Goal: Task Accomplishment & Management: Manage account settings

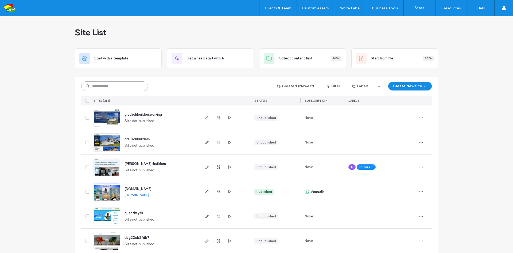
click at [136, 86] on input at bounding box center [114, 86] width 67 height 10
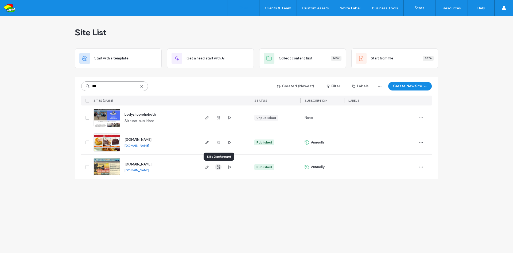
type input "***"
click at [218, 167] on icon "button" at bounding box center [218, 167] width 4 height 4
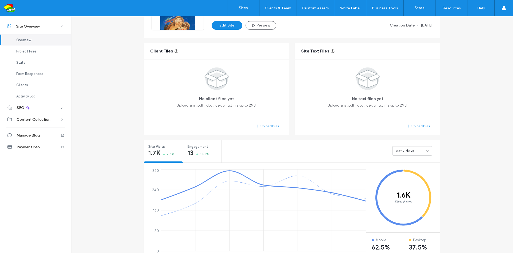
scroll to position [187, 0]
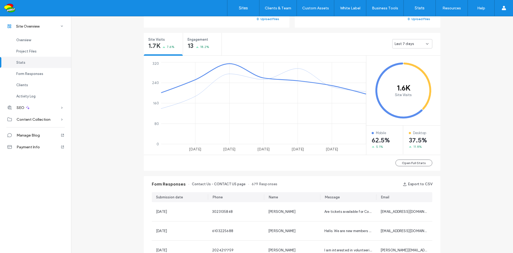
scroll to position [267, 0]
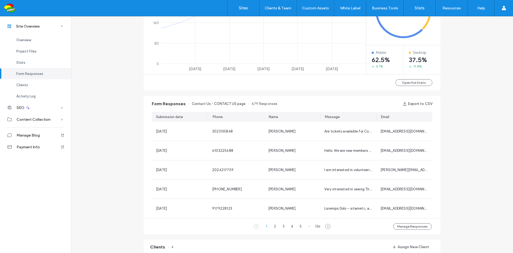
scroll to position [348, 0]
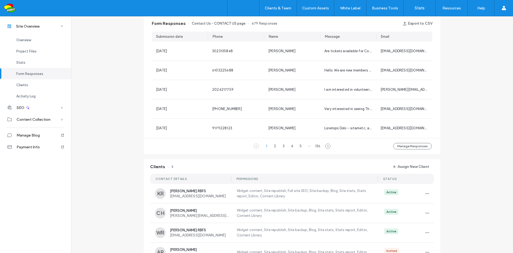
click at [243, 8] on label "Sites" at bounding box center [243, 8] width 9 height 5
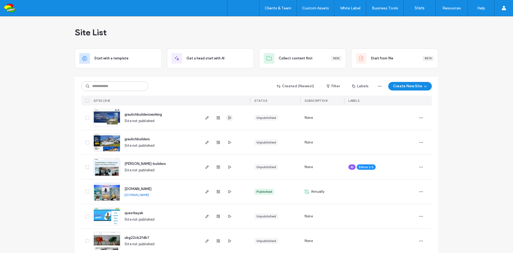
click at [229, 118] on use "button" at bounding box center [230, 117] width 3 height 3
click at [205, 119] on icon "button" at bounding box center [207, 117] width 4 height 4
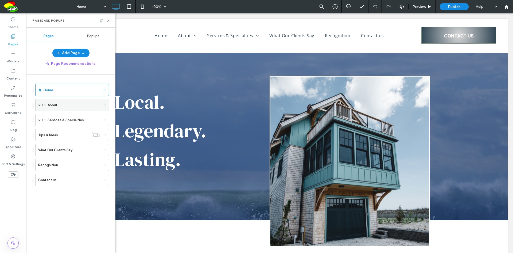
click at [40, 105] on span at bounding box center [39, 104] width 3 height 3
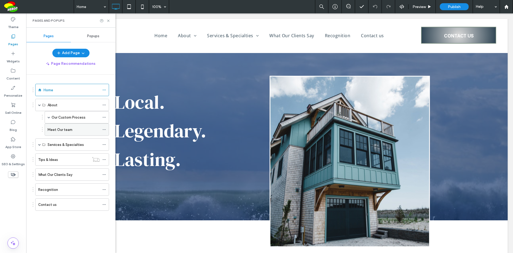
click at [68, 132] on label "Meet Our team" at bounding box center [60, 129] width 25 height 9
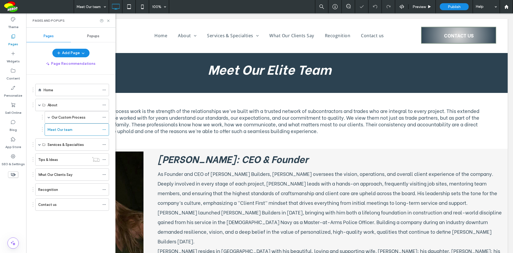
click at [109, 20] on icon at bounding box center [108, 21] width 4 height 4
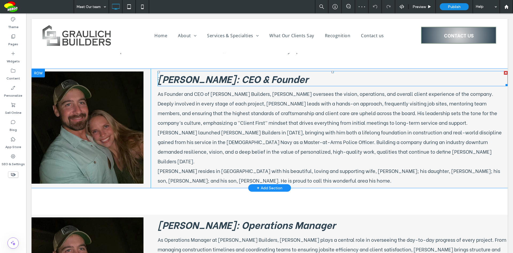
scroll to position [80, 0]
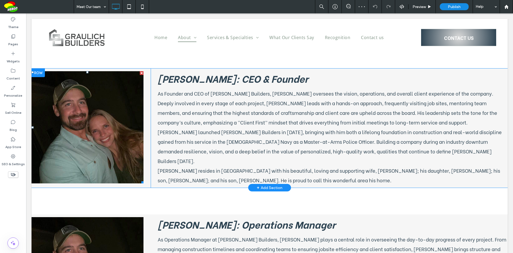
click at [128, 112] on link at bounding box center [88, 127] width 112 height 112
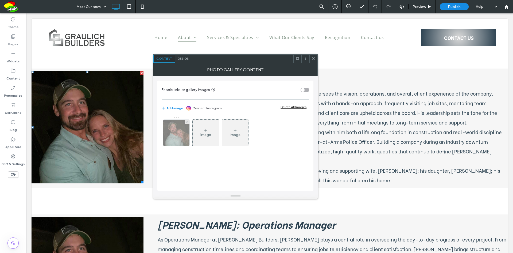
click at [187, 121] on icon at bounding box center [187, 122] width 2 height 2
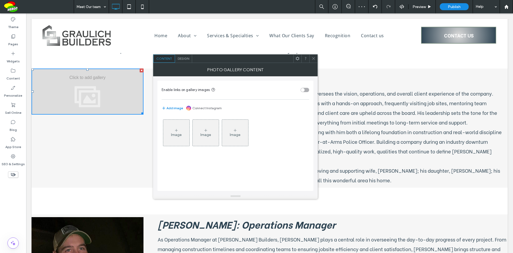
click at [174, 140] on div "Image" at bounding box center [176, 132] width 26 height 25
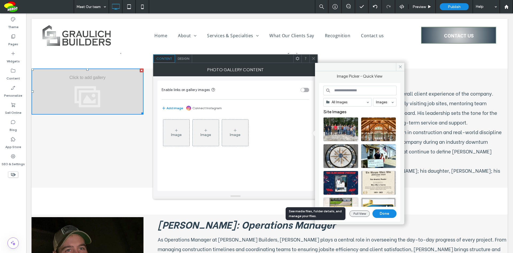
click at [361, 214] on button "Full View" at bounding box center [360, 213] width 20 height 6
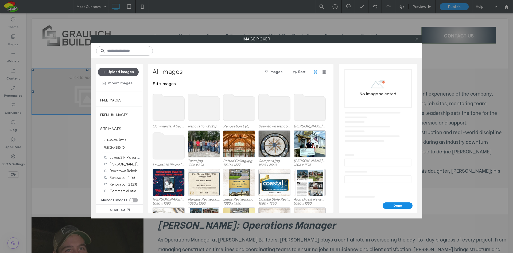
click at [122, 74] on button "Upload Images" at bounding box center [118, 72] width 41 height 9
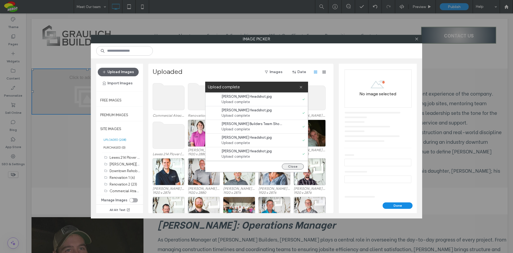
click at [294, 166] on button "Close" at bounding box center [293, 166] width 22 height 6
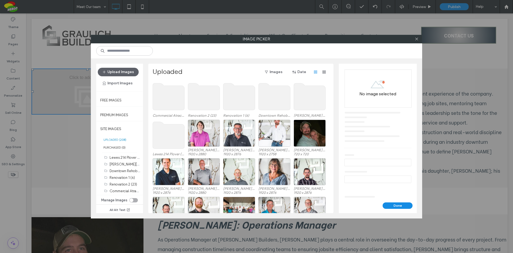
click at [132, 200] on div "toggle" at bounding box center [132, 200] width 4 height 4
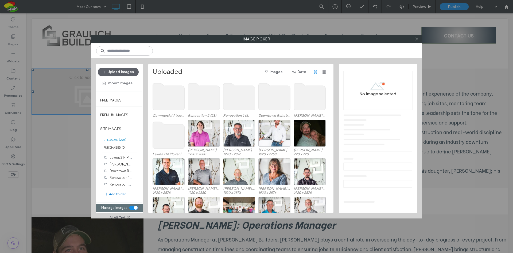
click at [122, 193] on button "Add Folder" at bounding box center [114, 194] width 21 height 6
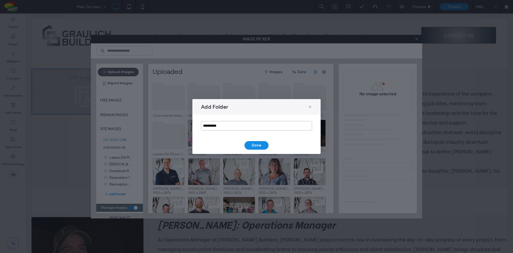
click at [266, 125] on input "**********" at bounding box center [256, 125] width 111 height 9
type input "****"
click at [265, 144] on button "Done" at bounding box center [257, 145] width 24 height 9
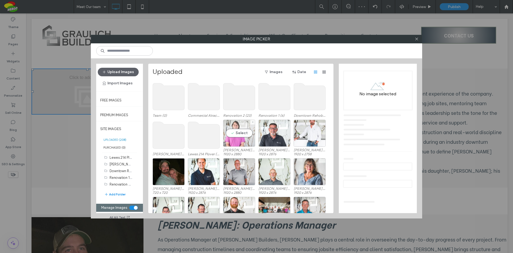
click at [244, 132] on div "Select" at bounding box center [239, 133] width 32 height 27
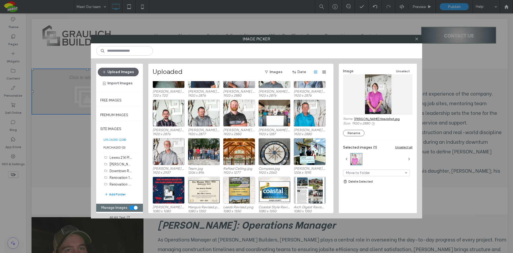
scroll to position [97, 0]
click at [173, 150] on div "Select" at bounding box center [169, 151] width 32 height 27
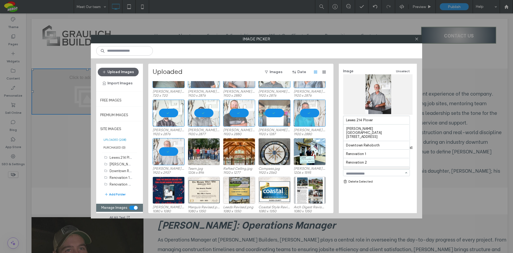
scroll to position [7, 0]
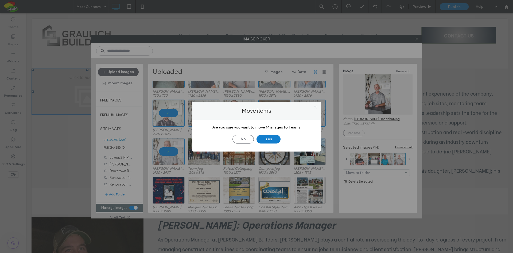
click at [267, 137] on button "Yes" at bounding box center [269, 139] width 24 height 9
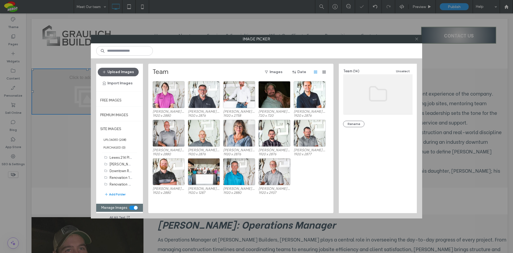
click at [417, 39] on use at bounding box center [416, 39] width 3 height 3
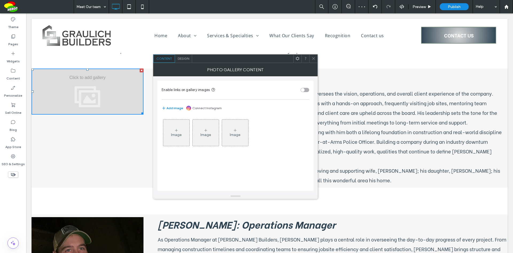
click at [190, 137] on div "Image Image Image" at bounding box center [235, 134] width 147 height 35
click at [187, 136] on div "Image" at bounding box center [176, 132] width 26 height 25
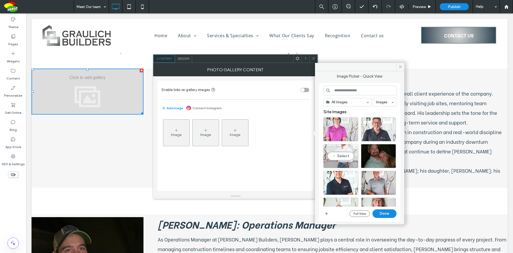
click at [351, 156] on div "Select" at bounding box center [340, 156] width 35 height 24
click at [385, 214] on button "Done" at bounding box center [385, 213] width 24 height 9
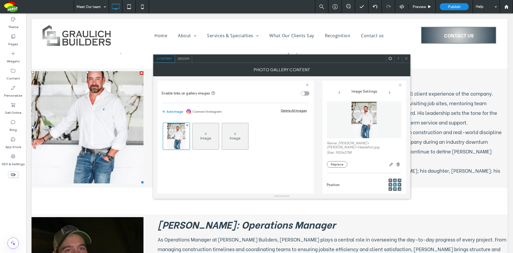
click at [394, 179] on icon at bounding box center [395, 180] width 2 height 2
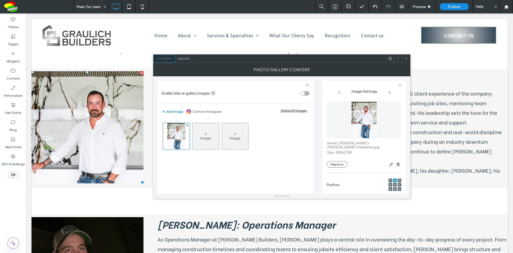
click at [406, 57] on icon at bounding box center [407, 58] width 4 height 4
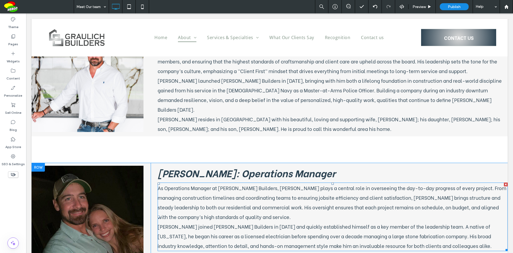
scroll to position [160, 0]
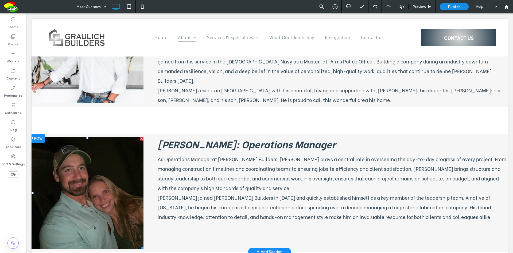
click at [115, 164] on link at bounding box center [88, 193] width 112 height 112
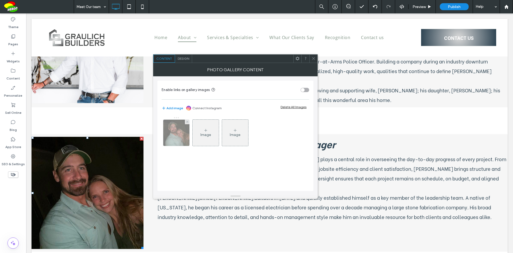
click at [180, 133] on img at bounding box center [176, 133] width 26 height 26
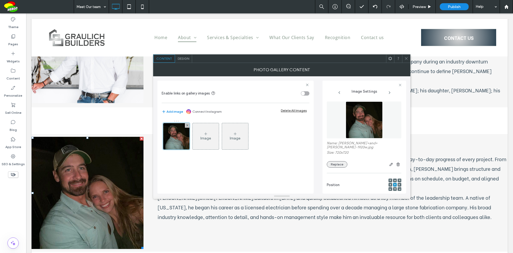
click at [338, 161] on button "Replace" at bounding box center [337, 164] width 21 height 6
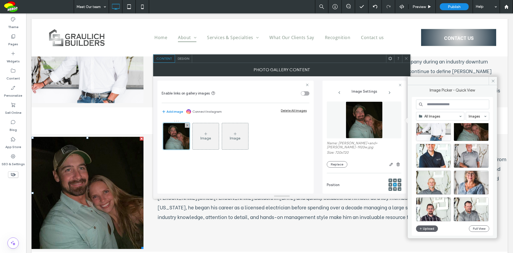
scroll to position [53, 0]
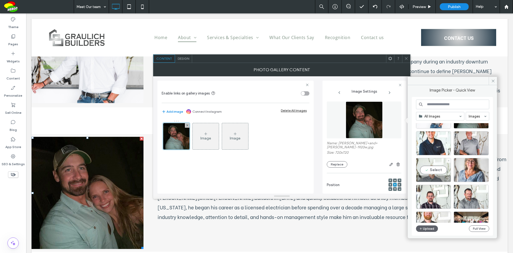
click at [444, 171] on div "Select" at bounding box center [433, 170] width 35 height 24
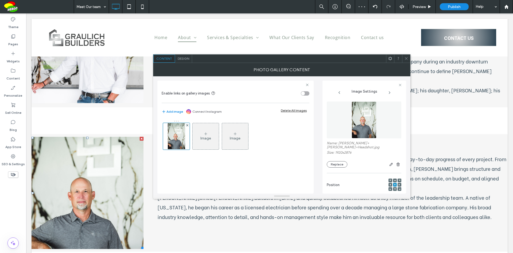
click at [393, 187] on div at bounding box center [395, 189] width 4 height 4
click at [394, 178] on div at bounding box center [395, 180] width 4 height 4
click at [393, 178] on div at bounding box center [395, 180] width 4 height 4
click at [406, 59] on icon at bounding box center [407, 58] width 4 height 4
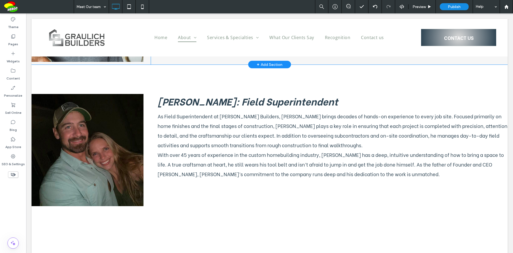
scroll to position [348, 0]
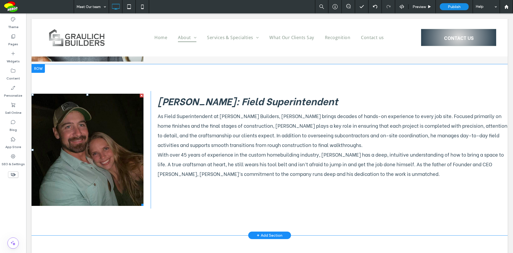
click at [133, 140] on link at bounding box center [88, 150] width 112 height 112
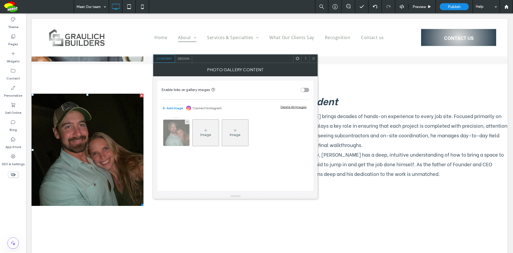
click at [187, 127] on img at bounding box center [176, 133] width 26 height 26
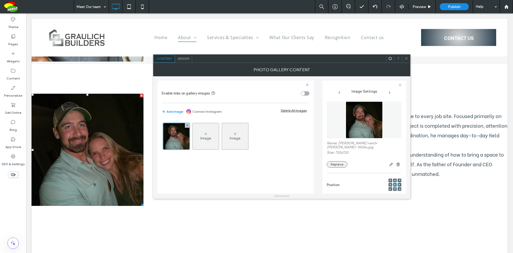
click at [337, 161] on button "Replace" at bounding box center [337, 164] width 21 height 6
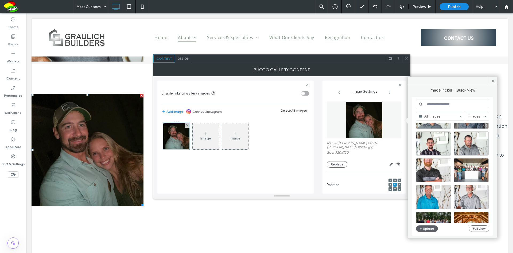
scroll to position [107, 0]
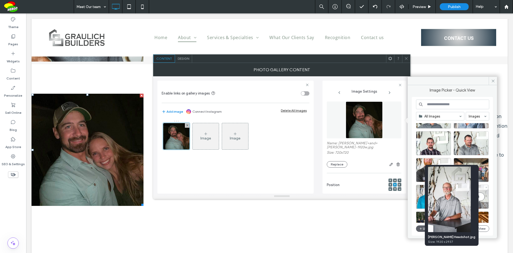
click at [468, 193] on img at bounding box center [449, 199] width 43 height 66
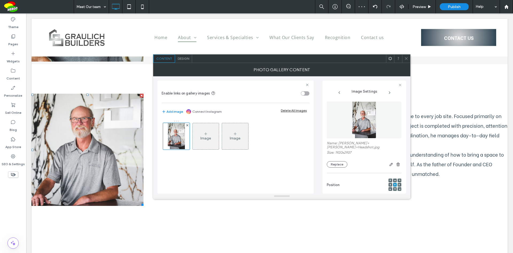
click at [406, 59] on icon at bounding box center [407, 58] width 4 height 4
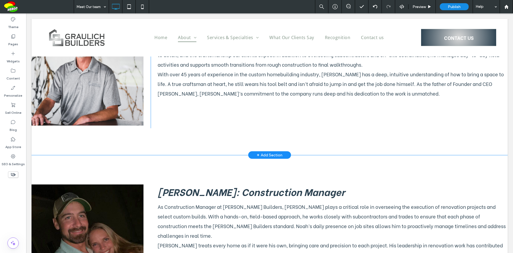
scroll to position [535, 0]
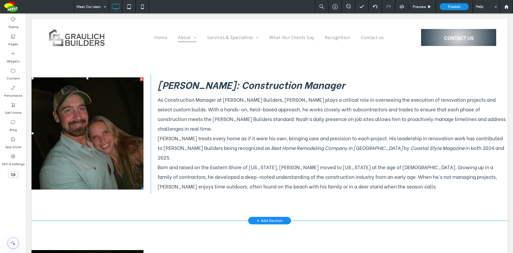
click at [137, 107] on link at bounding box center [88, 133] width 112 height 112
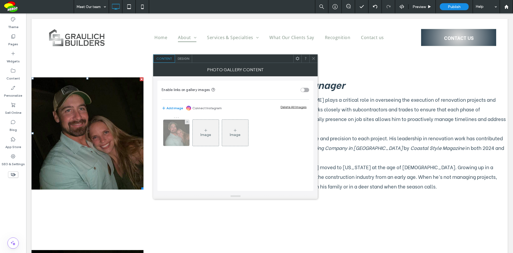
click at [187, 128] on img at bounding box center [176, 133] width 26 height 26
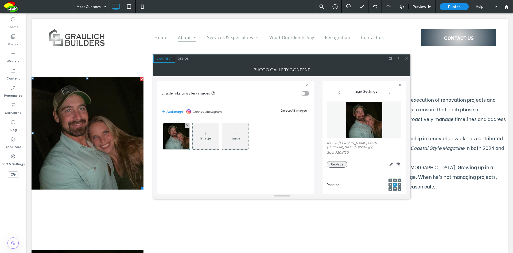
click at [342, 161] on button "Replace" at bounding box center [337, 164] width 21 height 6
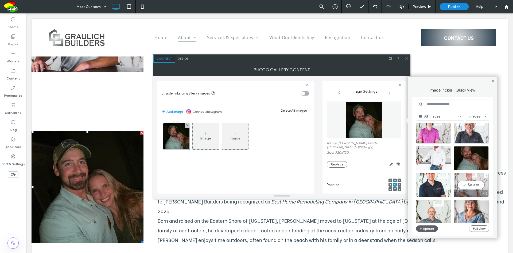
scroll to position [0, 0]
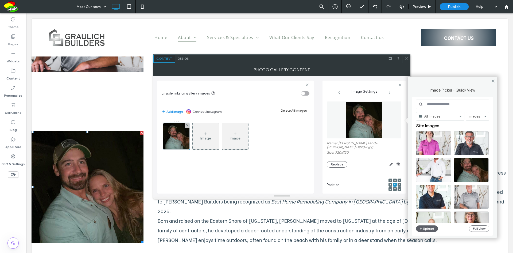
click at [407, 57] on icon at bounding box center [407, 58] width 4 height 4
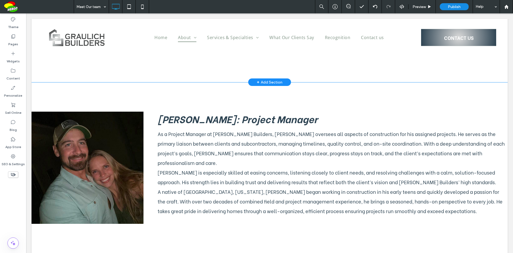
scroll to position [722, 0]
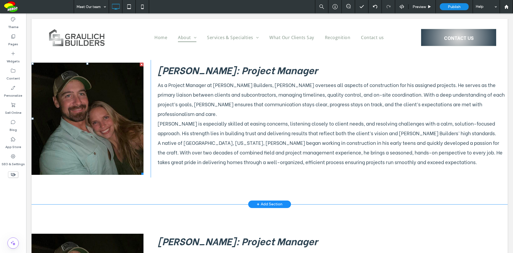
click at [132, 104] on link at bounding box center [88, 119] width 112 height 112
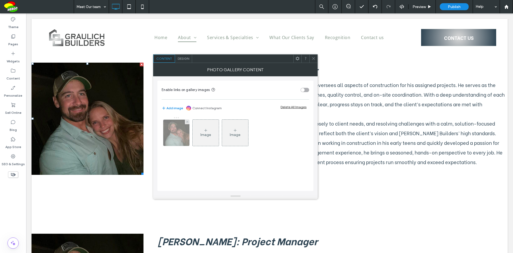
click at [187, 128] on img at bounding box center [176, 133] width 26 height 26
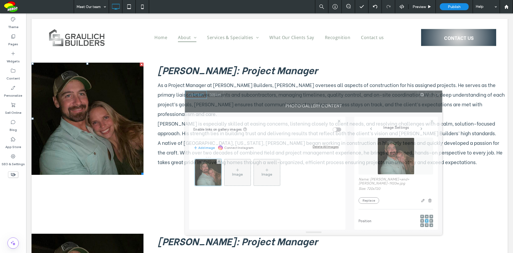
drag, startPoint x: 312, startPoint y: 61, endPoint x: 325, endPoint y: 70, distance: 15.5
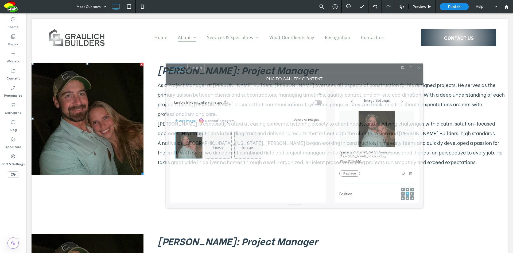
click at [325, 70] on div at bounding box center [302, 68] width 194 height 8
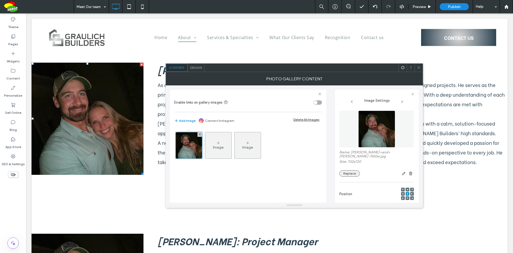
click at [351, 171] on button "Replace" at bounding box center [350, 173] width 21 height 6
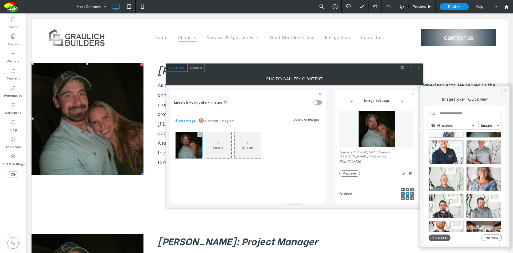
scroll to position [107, 0]
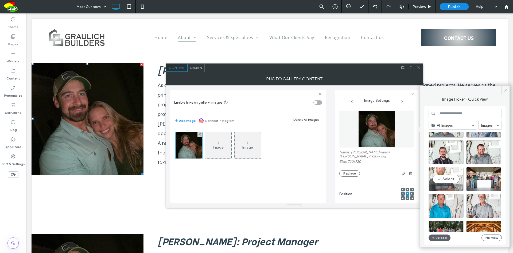
click at [452, 177] on div "Select" at bounding box center [446, 179] width 35 height 24
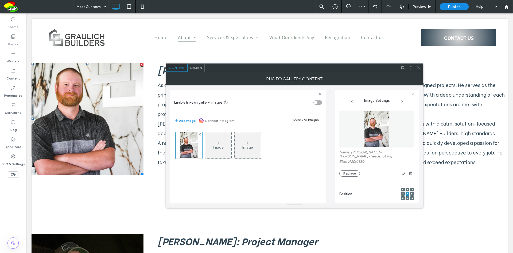
click at [419, 67] on icon at bounding box center [419, 68] width 4 height 4
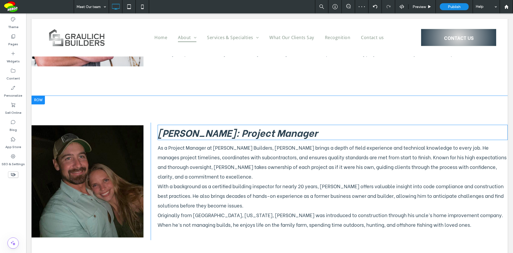
scroll to position [882, 0]
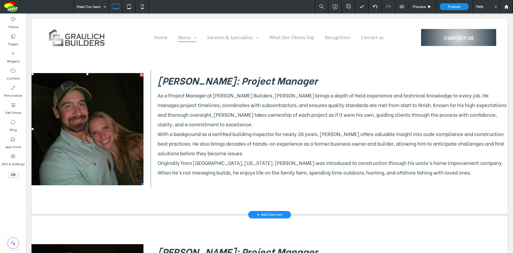
click at [128, 103] on link at bounding box center [88, 129] width 112 height 112
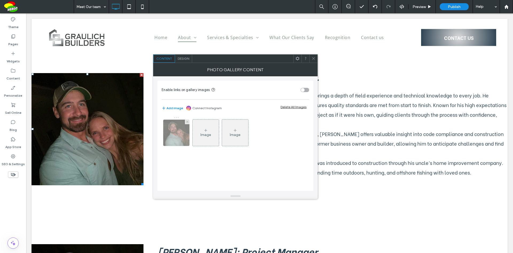
click at [186, 129] on img at bounding box center [176, 133] width 26 height 26
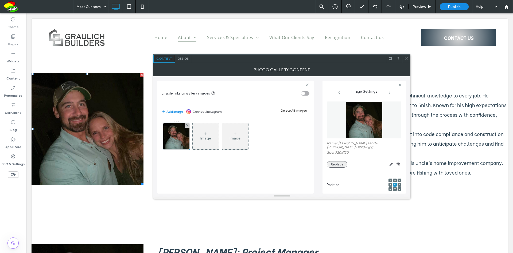
click at [342, 161] on button "Replace" at bounding box center [337, 164] width 21 height 6
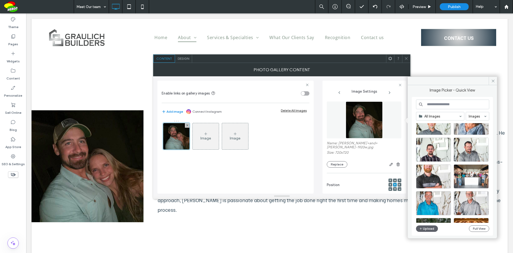
scroll to position [107, 0]
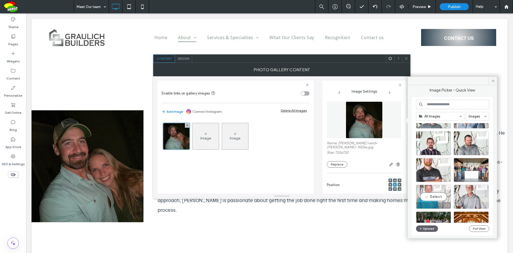
click at [444, 195] on div "Select" at bounding box center [433, 196] width 35 height 24
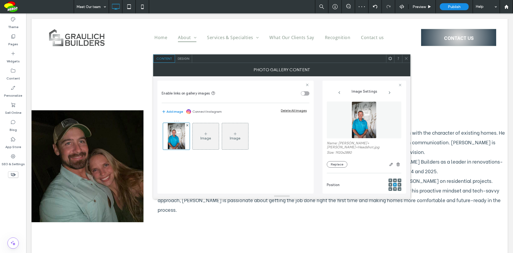
click at [406, 59] on use at bounding box center [406, 58] width 3 height 3
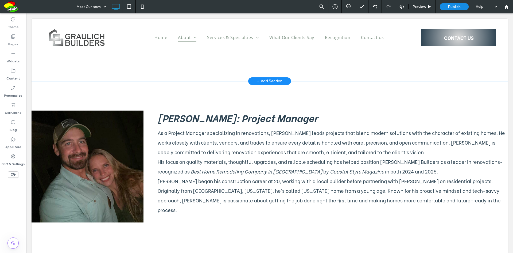
scroll to position [1016, 0]
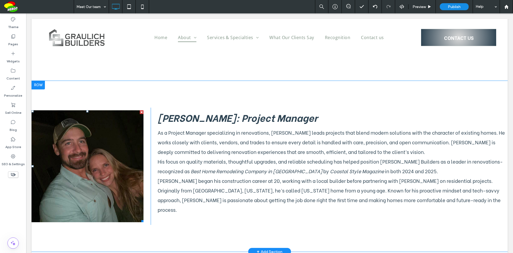
click at [133, 129] on link at bounding box center [88, 166] width 112 height 112
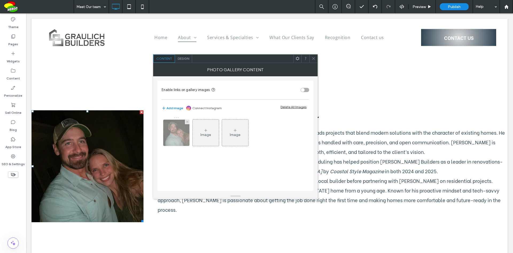
click at [187, 126] on img at bounding box center [176, 133] width 26 height 26
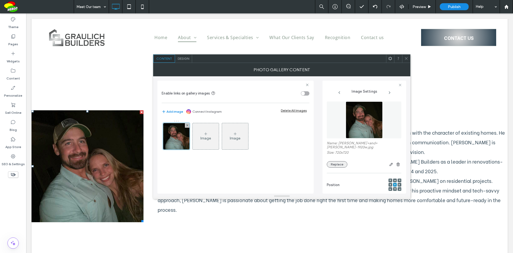
click at [341, 161] on button "Replace" at bounding box center [337, 164] width 21 height 6
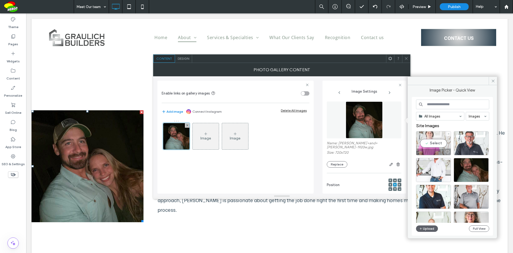
click at [442, 143] on div "Select" at bounding box center [433, 143] width 35 height 24
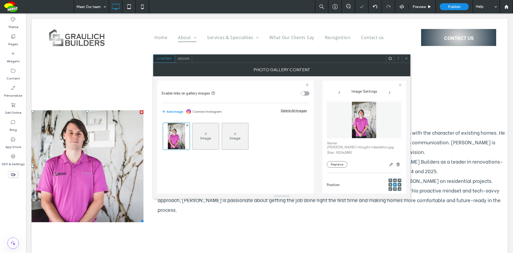
click at [407, 61] on span at bounding box center [407, 59] width 4 height 8
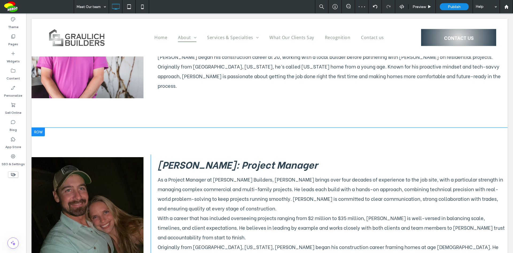
scroll to position [1203, 0]
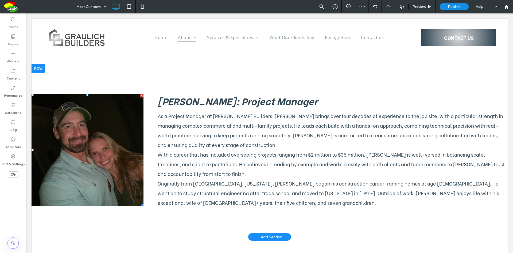
click at [125, 100] on link at bounding box center [88, 150] width 112 height 112
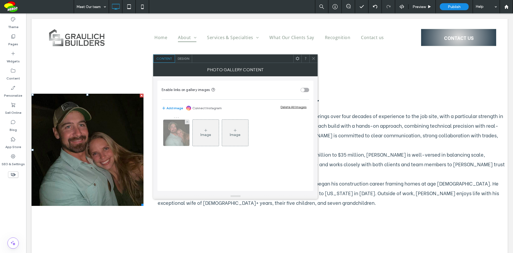
click at [185, 126] on img at bounding box center [176, 133] width 26 height 26
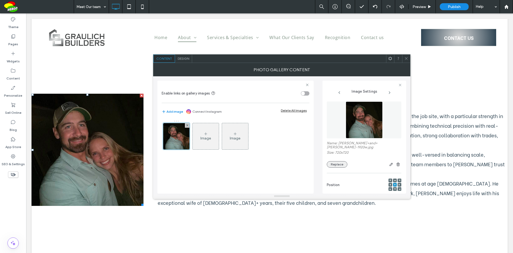
click at [339, 161] on button "Replace" at bounding box center [337, 164] width 21 height 6
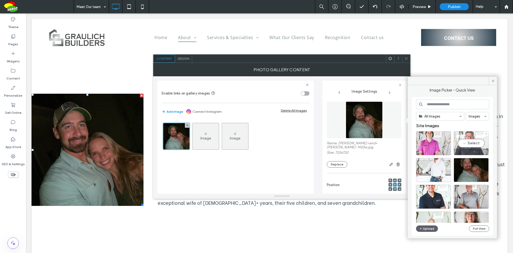
click at [478, 141] on div "Select" at bounding box center [471, 143] width 35 height 24
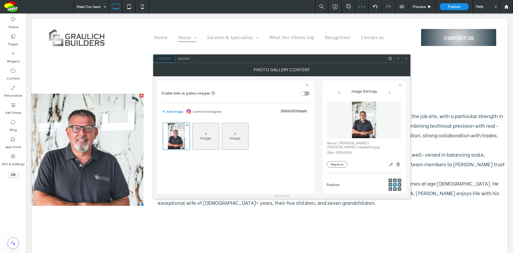
click at [407, 59] on use at bounding box center [406, 58] width 3 height 3
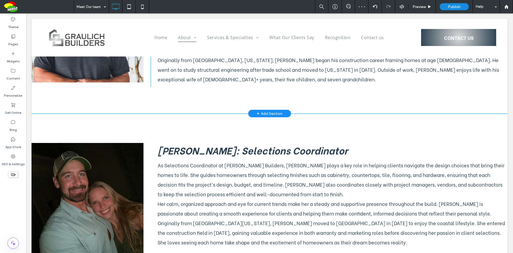
scroll to position [1390, 0]
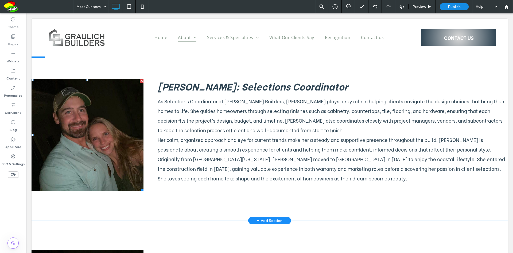
click at [132, 99] on link at bounding box center [88, 135] width 112 height 112
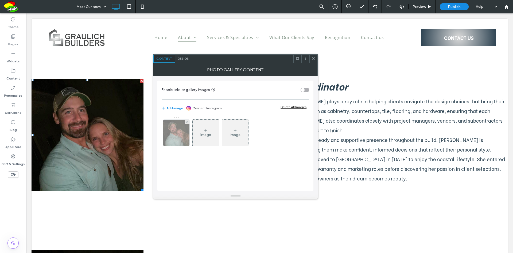
click at [186, 128] on img at bounding box center [176, 133] width 26 height 26
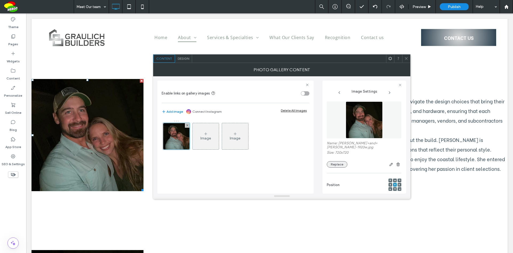
click at [338, 161] on button "Replace" at bounding box center [337, 164] width 21 height 6
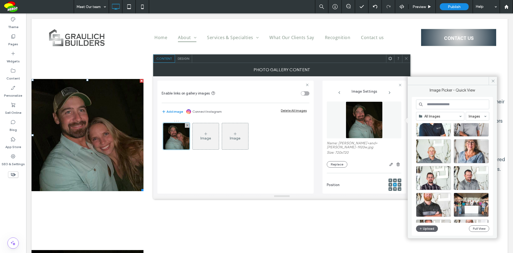
scroll to position [80, 0]
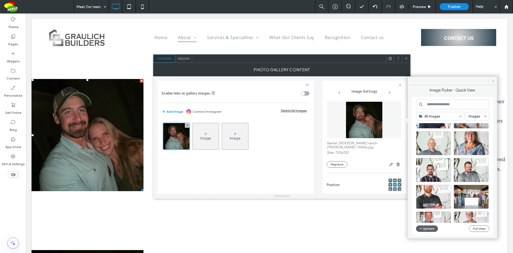
click at [493, 78] on span at bounding box center [493, 81] width 8 height 8
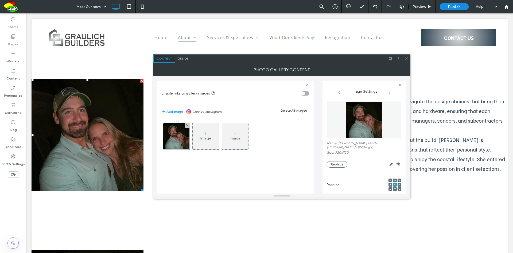
click at [406, 57] on icon at bounding box center [407, 58] width 4 height 4
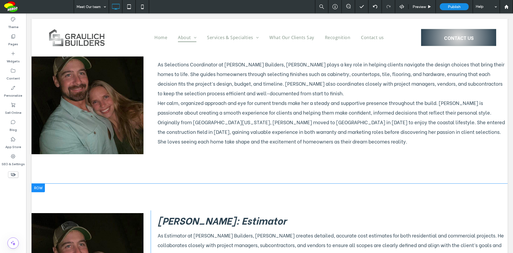
scroll to position [1470, 0]
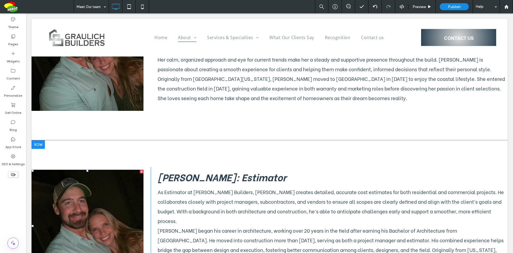
click at [135, 176] on link at bounding box center [88, 226] width 112 height 112
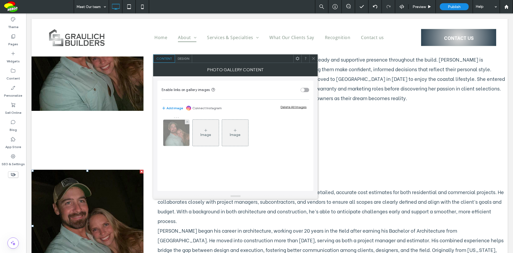
click at [187, 126] on img at bounding box center [176, 133] width 26 height 26
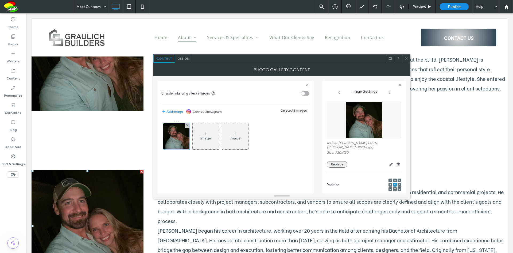
click at [337, 161] on button "Replace" at bounding box center [337, 164] width 21 height 6
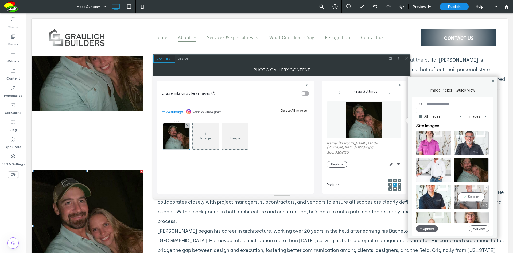
click at [484, 198] on div "Select" at bounding box center [471, 196] width 35 height 24
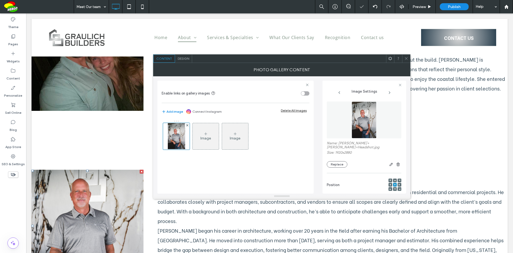
click at [407, 59] on icon at bounding box center [407, 58] width 4 height 4
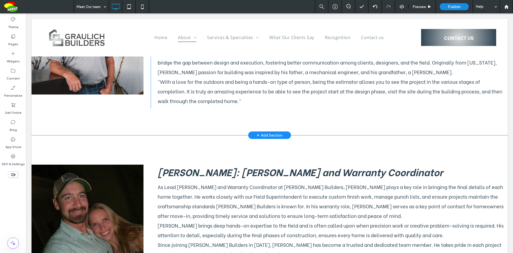
scroll to position [1738, 0]
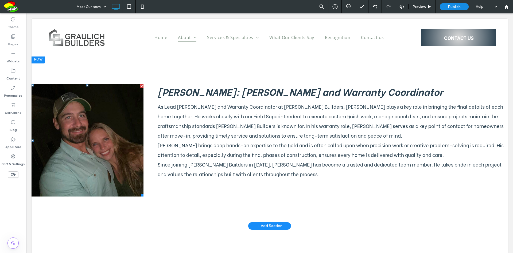
click at [129, 84] on link at bounding box center [88, 140] width 112 height 112
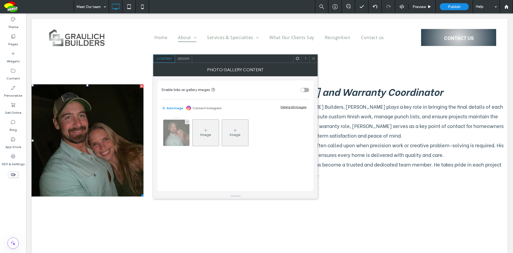
click at [187, 130] on img at bounding box center [176, 133] width 26 height 26
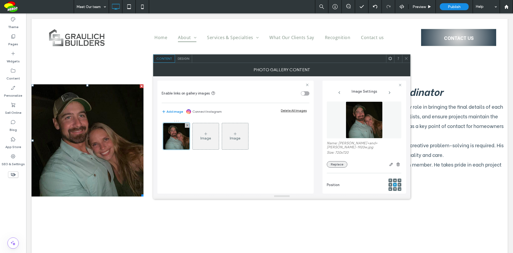
click at [343, 161] on button "Replace" at bounding box center [337, 164] width 21 height 6
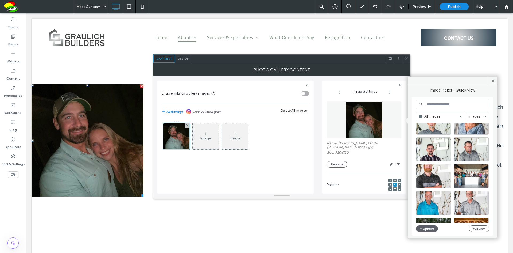
scroll to position [80, 0]
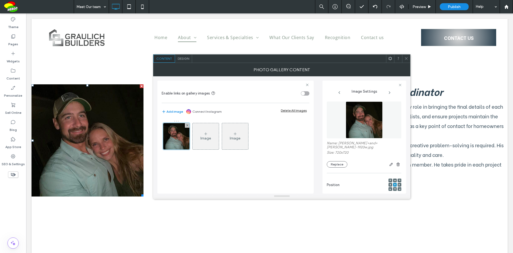
drag, startPoint x: 407, startPoint y: 57, endPoint x: 286, endPoint y: 129, distance: 140.4
click at [406, 57] on icon at bounding box center [407, 58] width 4 height 4
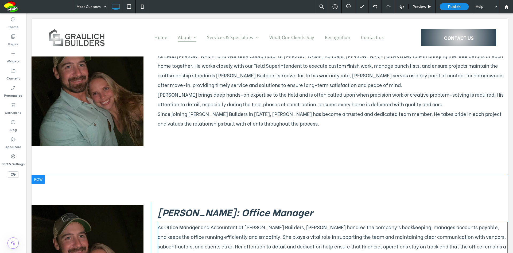
scroll to position [1845, 0]
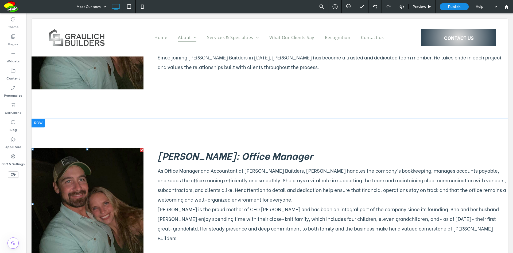
click at [131, 150] on link at bounding box center [88, 204] width 112 height 112
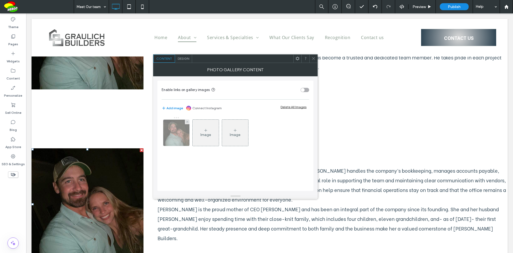
click at [188, 128] on img at bounding box center [176, 133] width 26 height 26
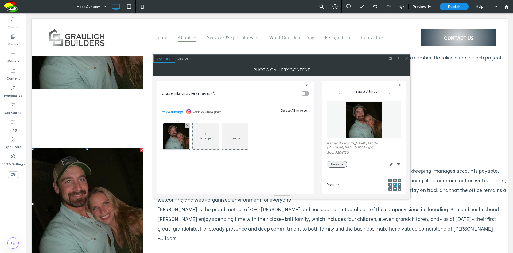
click at [340, 162] on button "Replace" at bounding box center [337, 164] width 21 height 6
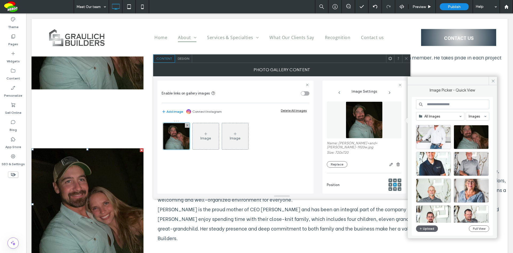
scroll to position [80, 0]
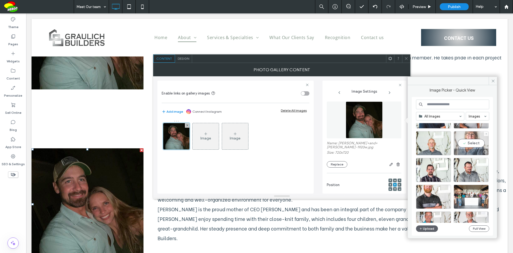
click at [482, 144] on div "Select" at bounding box center [471, 143] width 35 height 24
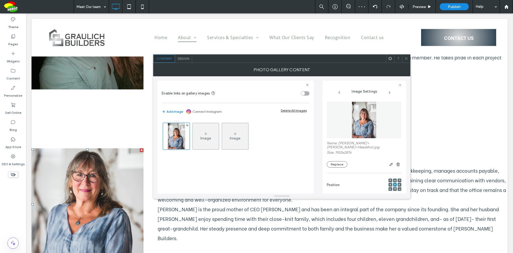
click at [406, 59] on icon at bounding box center [407, 58] width 4 height 4
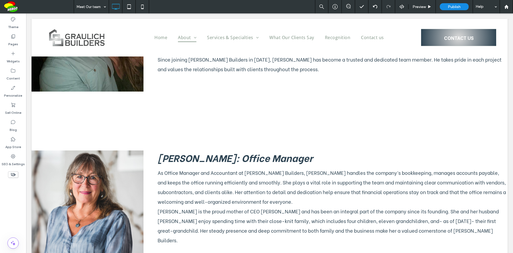
scroll to position [1842, 0]
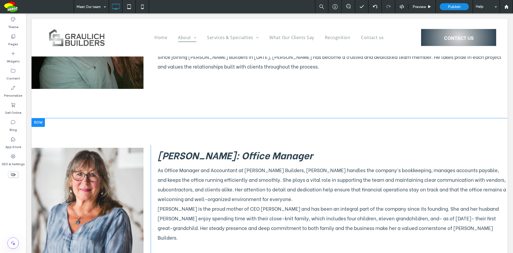
click at [42, 118] on div at bounding box center [38, 122] width 13 height 9
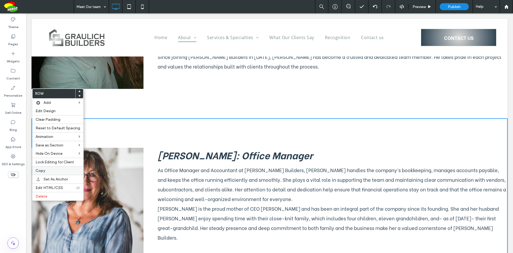
click at [48, 169] on label "Copy" at bounding box center [58, 170] width 45 height 5
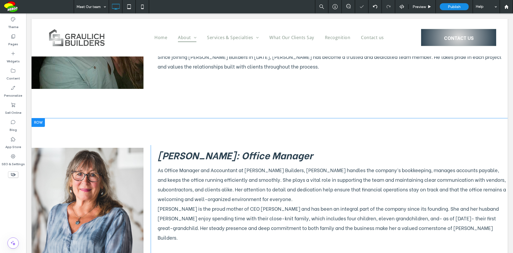
click at [43, 118] on div at bounding box center [38, 122] width 13 height 9
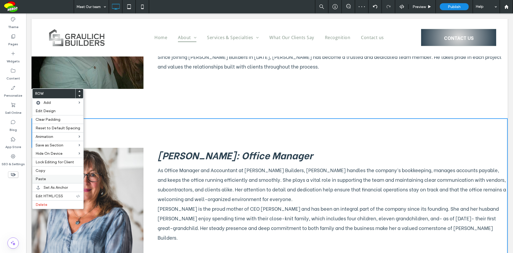
click at [49, 178] on label "Paste" at bounding box center [58, 178] width 45 height 5
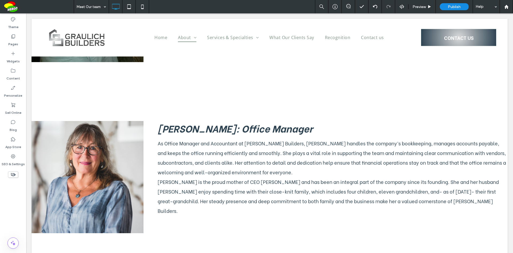
scroll to position [1922, 0]
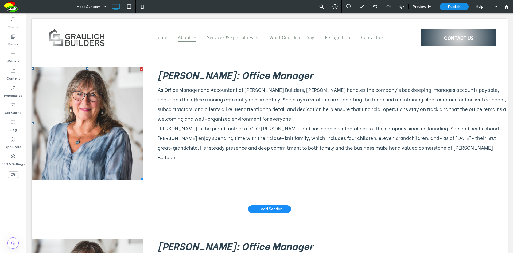
click at [122, 92] on link at bounding box center [88, 123] width 112 height 112
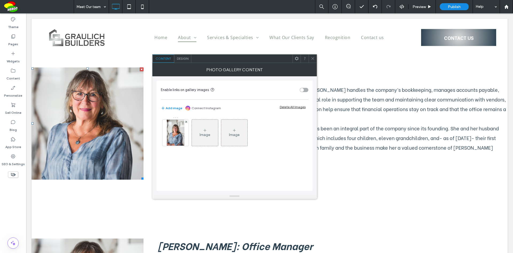
click at [312, 58] on icon at bounding box center [313, 58] width 4 height 4
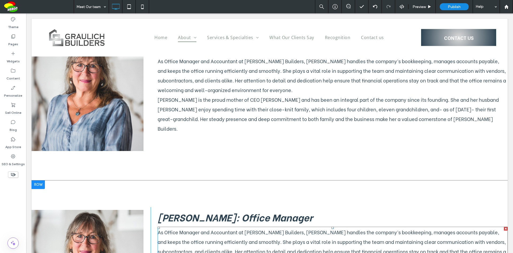
scroll to position [2002, 0]
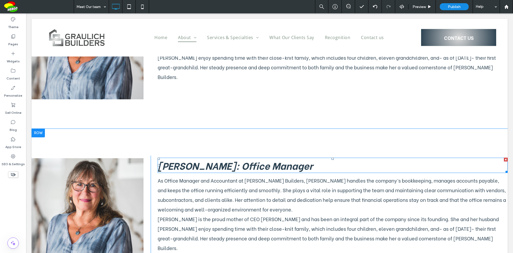
click at [192, 158] on strong "[PERSON_NAME]: Office Manager" at bounding box center [235, 165] width 155 height 14
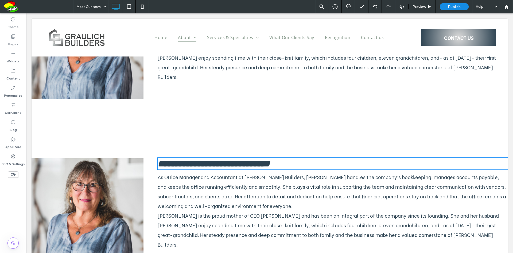
type input "**********"
type input "**"
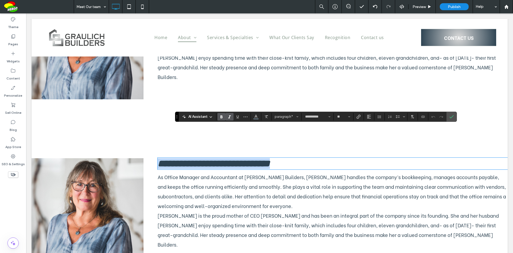
drag, startPoint x: 212, startPoint y: 133, endPoint x: 217, endPoint y: 133, distance: 4.5
click at [212, 159] on strong "**********" at bounding box center [214, 164] width 112 height 10
click at [222, 159] on strong "**********" at bounding box center [214, 164] width 112 height 10
drag, startPoint x: 225, startPoint y: 134, endPoint x: 158, endPoint y: 135, distance: 66.6
click at [158, 159] on strong "**********" at bounding box center [214, 164] width 112 height 10
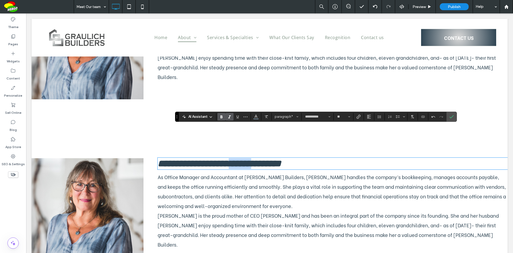
drag, startPoint x: 284, startPoint y: 135, endPoint x: 257, endPoint y: 134, distance: 27.0
click at [257, 159] on strong "**********" at bounding box center [220, 164] width 124 height 10
click at [450, 116] on icon "Confirm" at bounding box center [452, 116] width 4 height 4
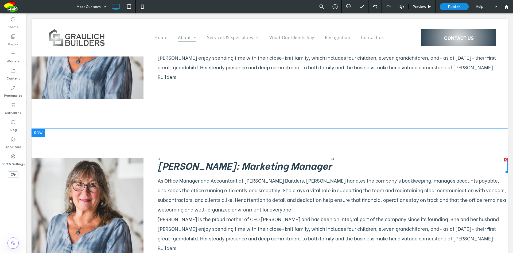
click at [332, 158] on strong "[PERSON_NAME]: Marketing Manager" at bounding box center [245, 165] width 174 height 14
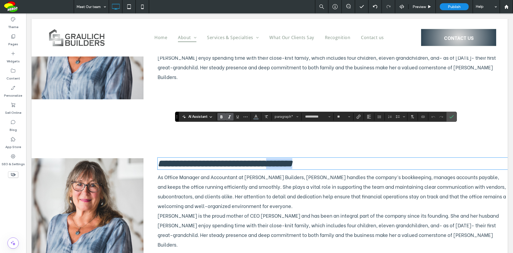
drag, startPoint x: 347, startPoint y: 133, endPoint x: 306, endPoint y: 136, distance: 40.5
click at [306, 158] on p "**********" at bounding box center [333, 163] width 350 height 11
click at [453, 116] on icon "Confirm" at bounding box center [452, 116] width 4 height 4
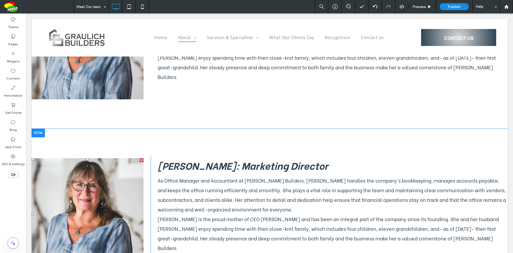
click at [137, 178] on link at bounding box center [88, 214] width 112 height 112
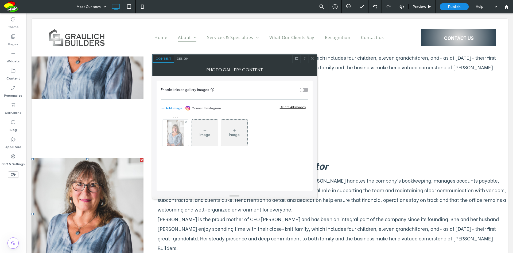
click at [183, 127] on img at bounding box center [175, 133] width 17 height 26
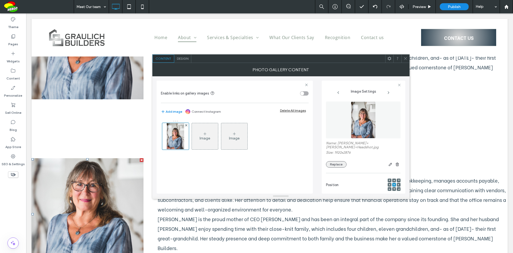
click at [337, 161] on button "Replace" at bounding box center [336, 164] width 21 height 6
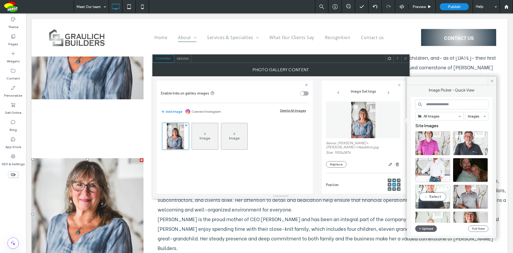
click at [440, 195] on div "Select" at bounding box center [432, 196] width 35 height 24
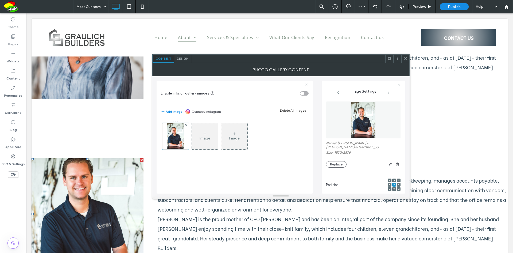
click at [407, 60] on icon at bounding box center [406, 58] width 4 height 4
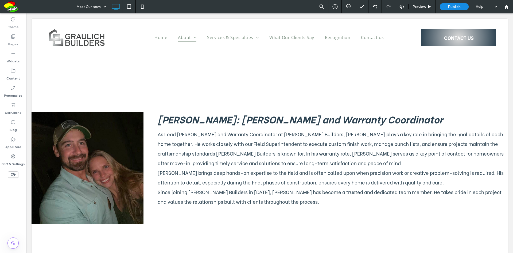
scroll to position [1727, 0]
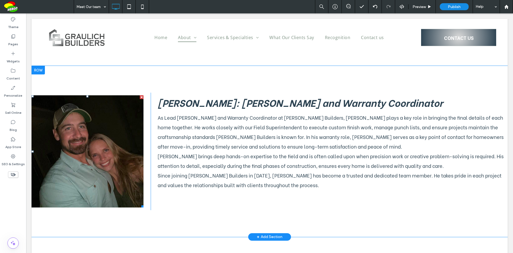
click at [138, 110] on link at bounding box center [88, 151] width 112 height 112
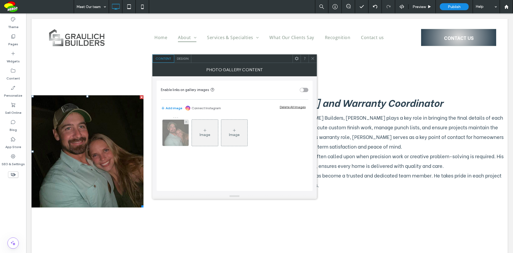
click at [187, 126] on img at bounding box center [176, 133] width 26 height 26
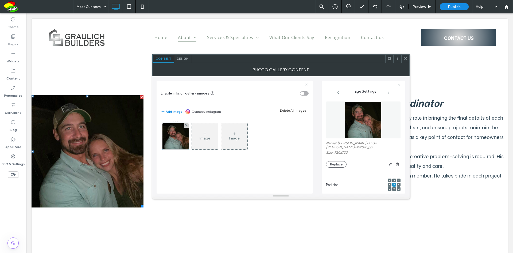
drag, startPoint x: 341, startPoint y: 159, endPoint x: 350, endPoint y: 158, distance: 9.1
click at [342, 161] on button "Replace" at bounding box center [336, 164] width 21 height 6
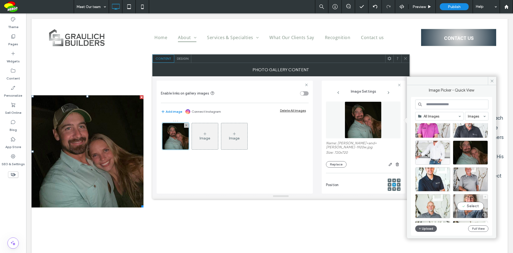
scroll to position [27, 0]
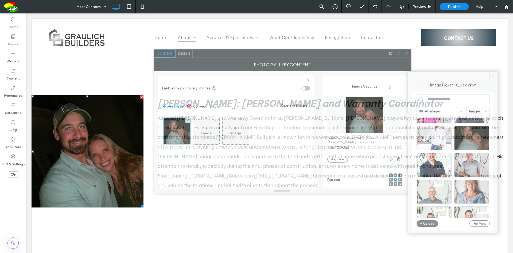
drag, startPoint x: 352, startPoint y: 60, endPoint x: 354, endPoint y: 55, distance: 5.3
click at [354, 55] on div at bounding box center [290, 53] width 194 height 8
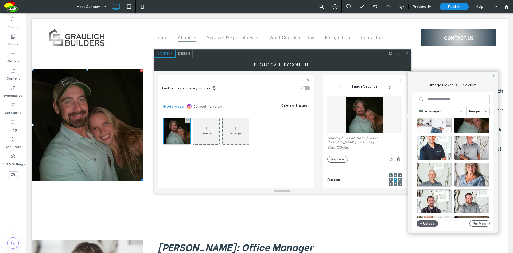
scroll to position [80, 0]
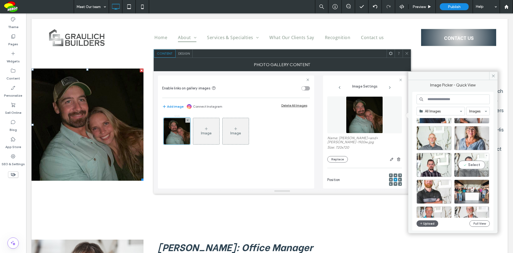
drag, startPoint x: 481, startPoint y: 165, endPoint x: 454, endPoint y: 152, distance: 30.4
click at [481, 165] on div "Select" at bounding box center [472, 165] width 35 height 24
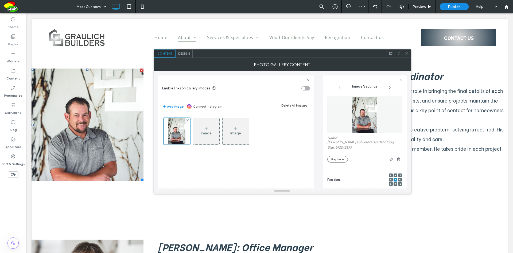
click at [407, 53] on use at bounding box center [407, 53] width 3 height 3
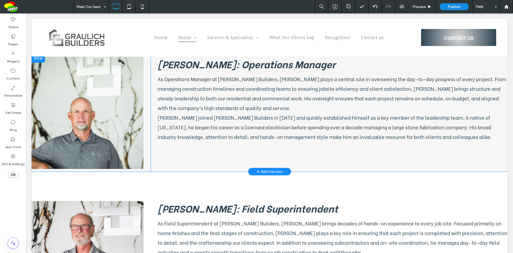
scroll to position [241, 0]
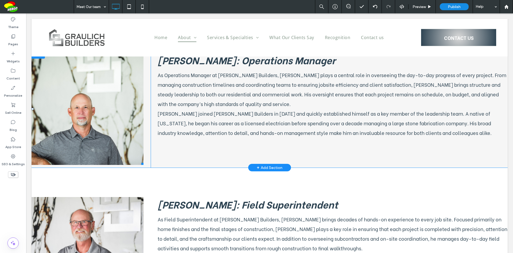
click at [133, 129] on link at bounding box center [88, 109] width 112 height 112
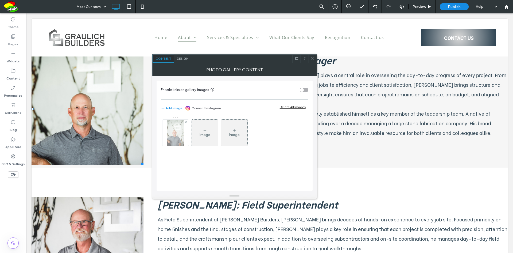
click at [182, 134] on img at bounding box center [175, 133] width 17 height 26
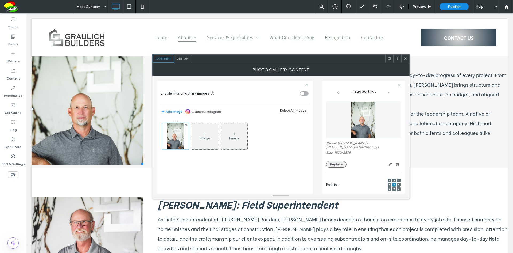
click at [340, 161] on button "Replace" at bounding box center [336, 164] width 21 height 6
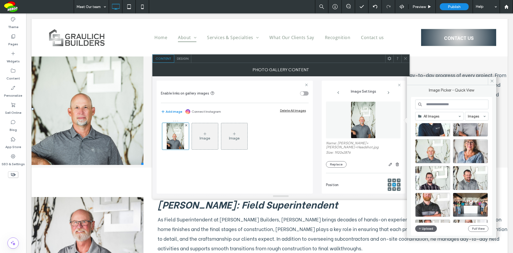
scroll to position [80, 0]
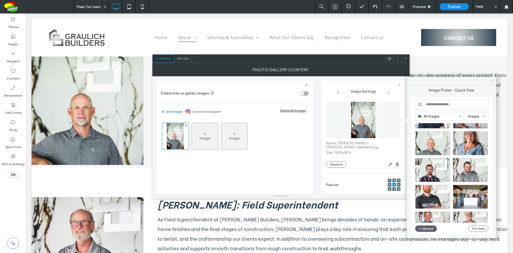
click at [491, 80] on icon at bounding box center [492, 81] width 4 height 4
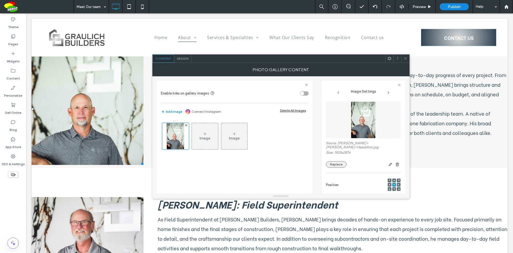
click at [340, 161] on button "Replace" at bounding box center [336, 164] width 21 height 6
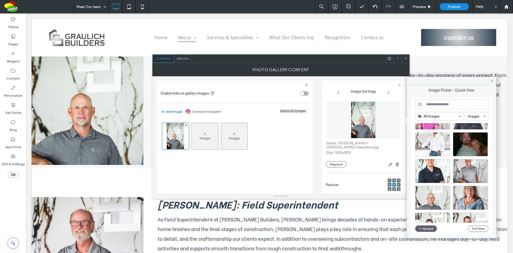
scroll to position [107, 0]
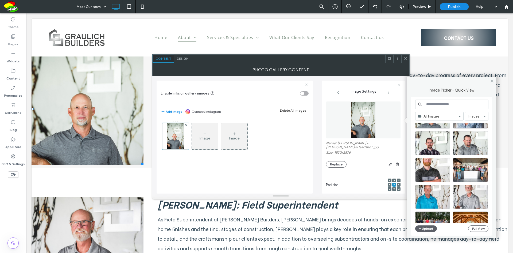
click at [494, 81] on icon at bounding box center [492, 81] width 4 height 4
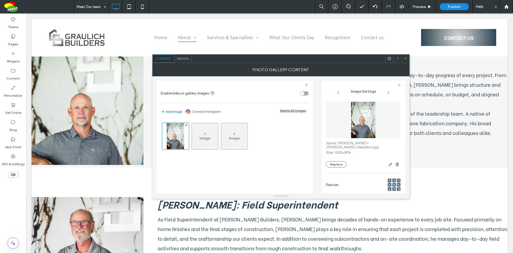
click at [405, 58] on icon at bounding box center [406, 58] width 4 height 4
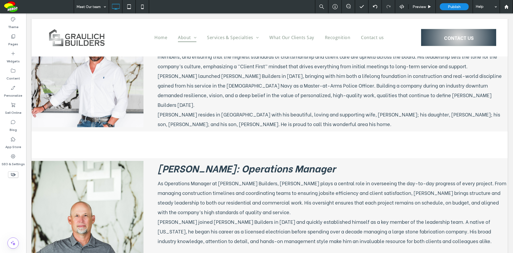
scroll to position [47, 0]
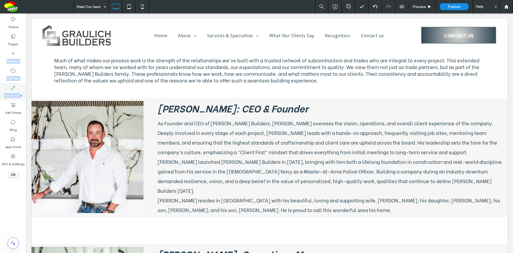
drag, startPoint x: 17, startPoint y: 41, endPoint x: 20, endPoint y: 99, distance: 57.8
click at [20, 99] on div "Theme Pages Widgets Content Personalize Sell Online Blog App Store SEO & Settin…" at bounding box center [13, 132] width 26 height 239
click at [17, 160] on label "SEO & Settings" at bounding box center [13, 162] width 23 height 7
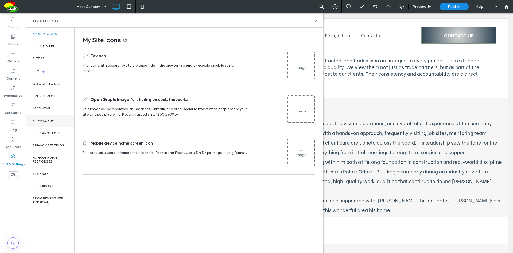
click at [56, 120] on div "Site Backup" at bounding box center [50, 120] width 48 height 12
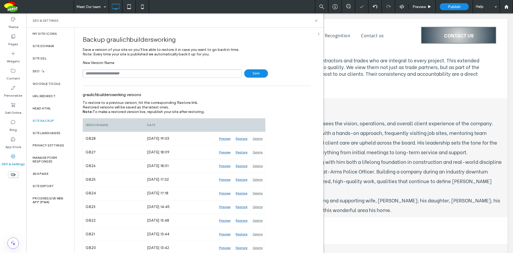
click at [170, 74] on input "text" at bounding box center [162, 73] width 159 height 8
type input "****"
click at [257, 72] on span "Save" at bounding box center [256, 73] width 24 height 8
click at [317, 21] on use at bounding box center [316, 21] width 2 height 2
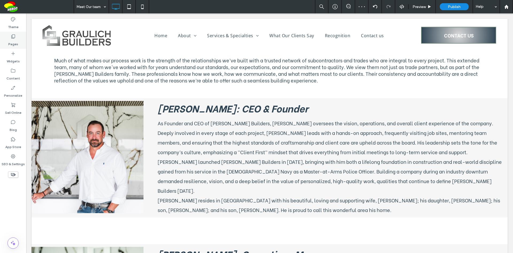
click at [17, 41] on label "Pages" at bounding box center [13, 42] width 10 height 7
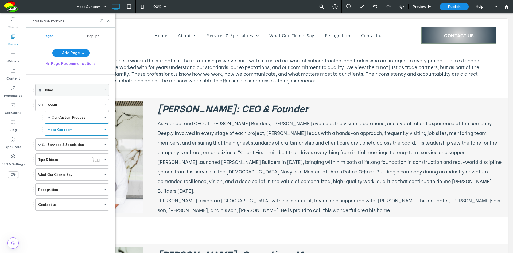
click at [72, 92] on div "Home" at bounding box center [72, 90] width 56 height 6
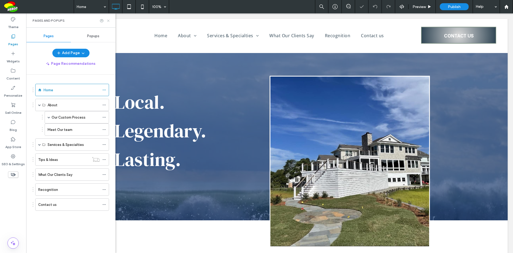
click at [108, 21] on icon at bounding box center [108, 21] width 4 height 4
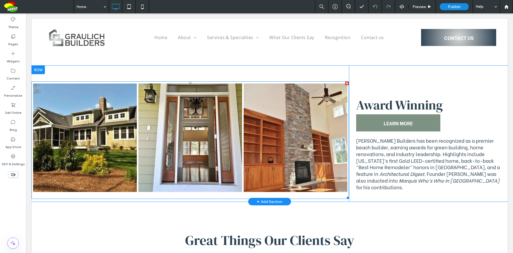
scroll to position [989, 0]
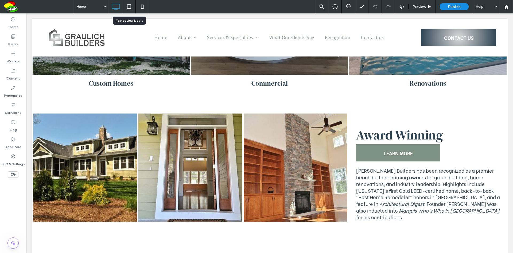
click at [129, 9] on use at bounding box center [128, 6] width 3 height 5
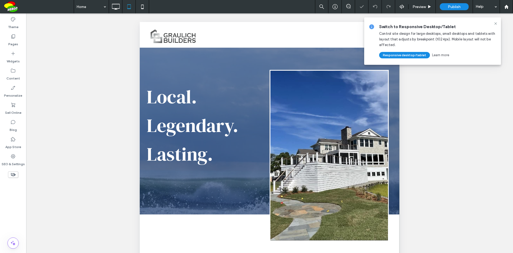
scroll to position [0, 0]
click at [494, 24] on icon at bounding box center [496, 23] width 4 height 4
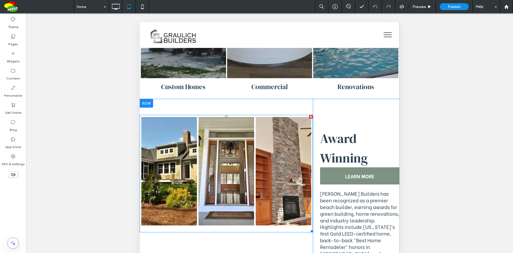
scroll to position [1016, 0]
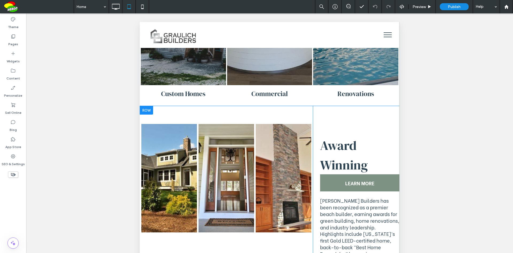
click at [148, 110] on div at bounding box center [146, 110] width 13 height 9
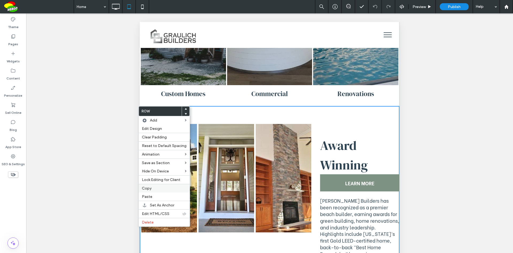
click at [150, 187] on span "Copy" at bounding box center [147, 188] width 10 height 5
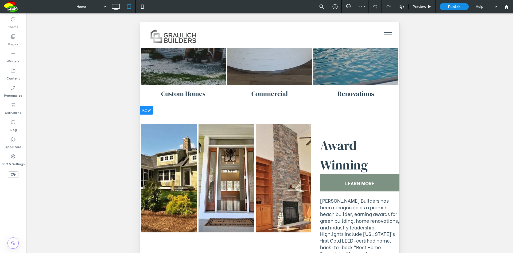
click at [149, 110] on div at bounding box center [146, 110] width 13 height 9
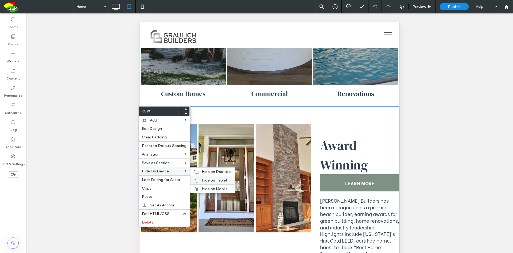
click at [216, 179] on span "Hide on Tablet" at bounding box center [215, 180] width 26 height 5
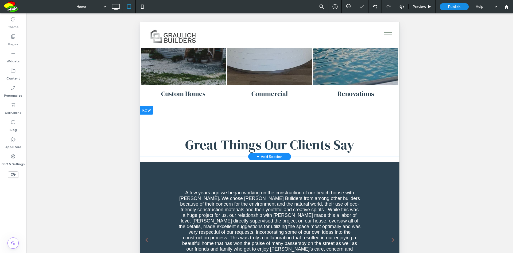
click at [150, 110] on div at bounding box center [146, 110] width 13 height 9
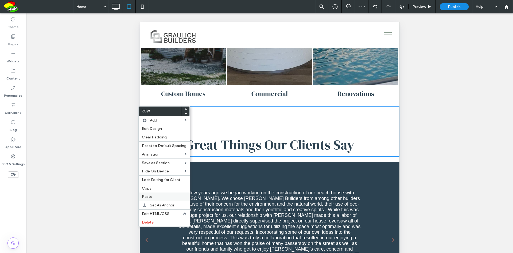
click at [156, 195] on label "Paste" at bounding box center [164, 196] width 45 height 5
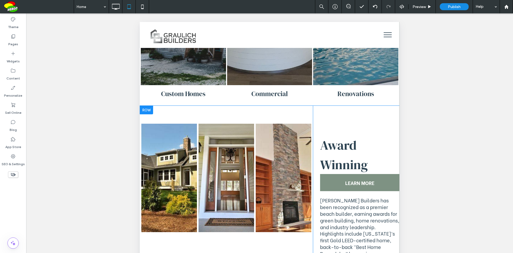
click at [149, 110] on div at bounding box center [146, 110] width 13 height 9
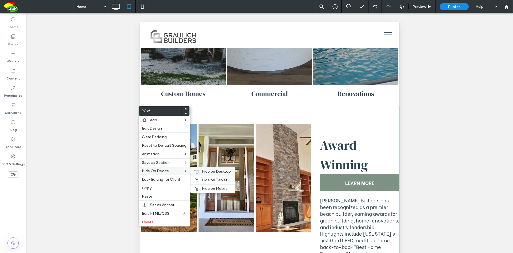
click at [203, 172] on span "Hide on Desktop" at bounding box center [216, 171] width 29 height 5
click at [208, 186] on span "Hide on Mobile" at bounding box center [215, 188] width 26 height 5
click at [230, 110] on div "Button Button Button Click To Paste Click To Paste" at bounding box center [226, 201] width 173 height 191
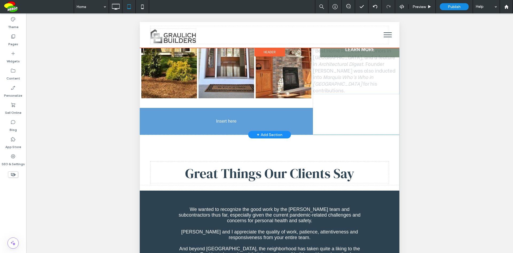
scroll to position [1123, 0]
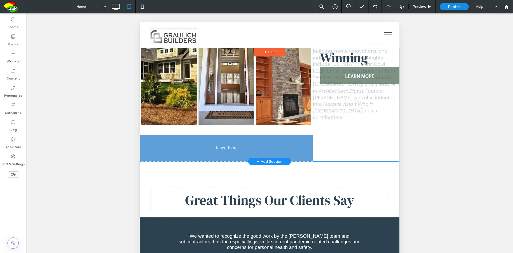
drag, startPoint x: 353, startPoint y: 124, endPoint x: 374, endPoint y: 160, distance: 41.4
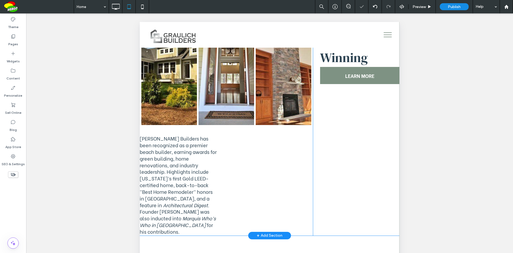
click at [295, 143] on div "Button Button Button [PERSON_NAME] Builders has been recognized as a premier be…" at bounding box center [226, 117] width 173 height 236
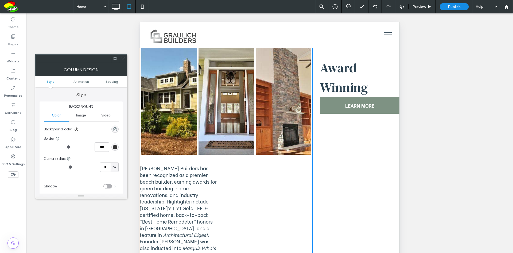
scroll to position [1096, 0]
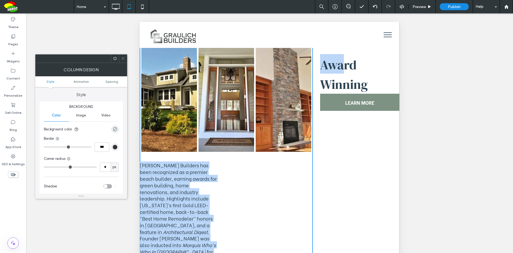
drag, startPoint x: 343, startPoint y: 72, endPoint x: 379, endPoint y: 72, distance: 36.4
click at [213, 145] on div "Button Button Button [PERSON_NAME] Builders has been recognized as a premier be…" at bounding box center [270, 143] width 260 height 236
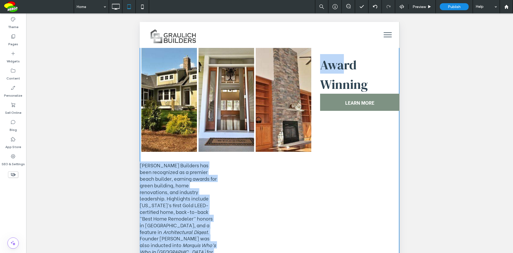
click at [380, 72] on h2 "Award Winning" at bounding box center [359, 73] width 79 height 39
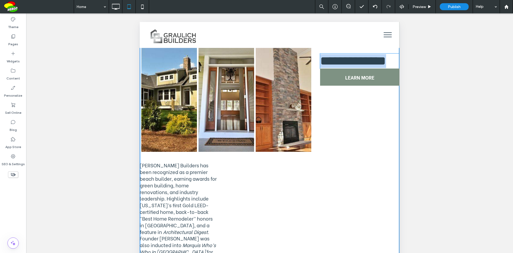
type input "**********"
type input "**"
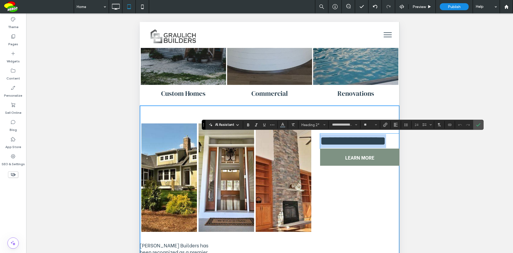
scroll to position [1016, 0]
click at [477, 124] on icon "Confirm" at bounding box center [478, 124] width 4 height 4
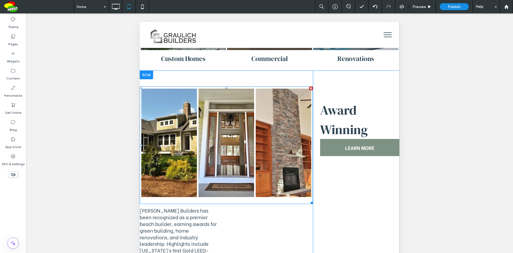
scroll to position [1096, 0]
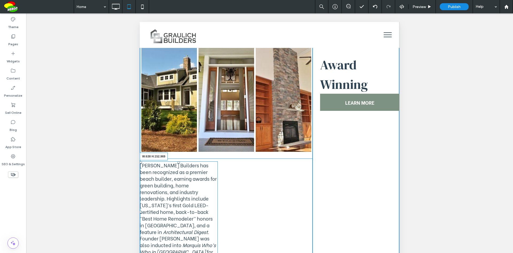
drag, startPoint x: 217, startPoint y: 247, endPoint x: 453, endPoint y: 260, distance: 237.2
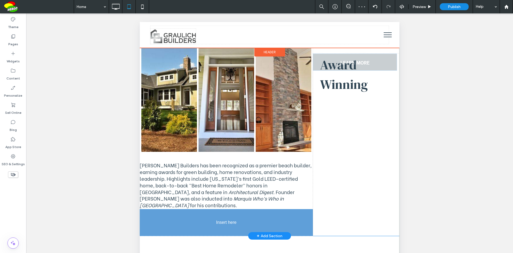
drag, startPoint x: 352, startPoint y: 101, endPoint x: 205, endPoint y: 212, distance: 184.9
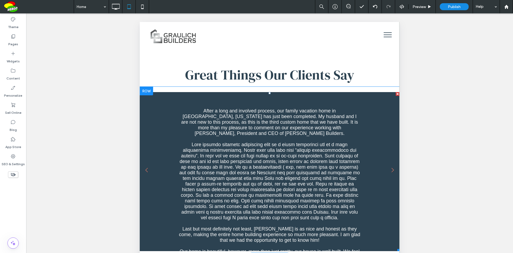
scroll to position [1179, 0]
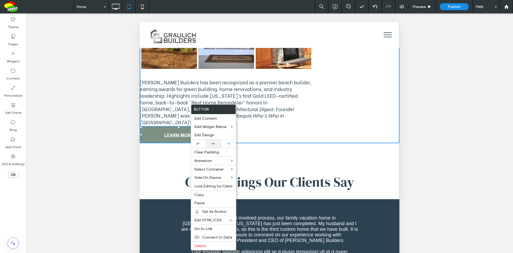
click at [213, 143] on icon at bounding box center [213, 143] width 3 height 3
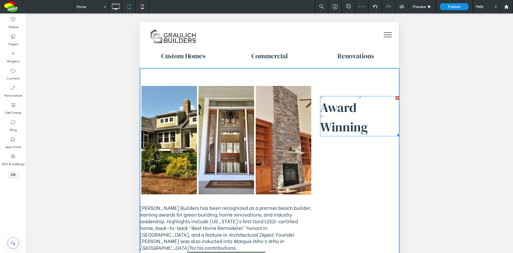
scroll to position [1045, 0]
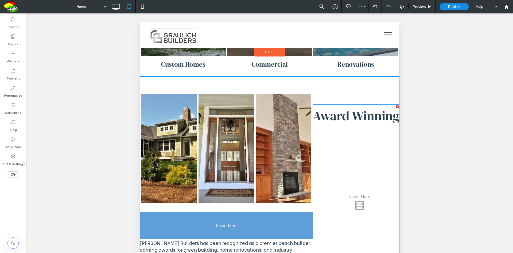
drag, startPoint x: 340, startPoint y: 112, endPoint x: 341, endPoint y: 166, distance: 54.0
drag, startPoint x: 352, startPoint y: 127, endPoint x: 226, endPoint y: 218, distance: 155.4
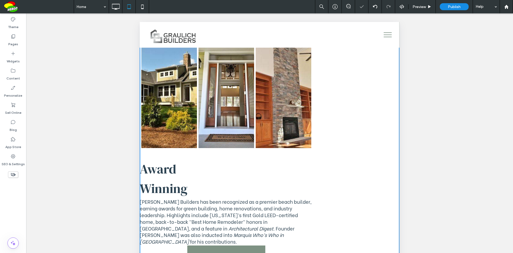
scroll to position [1152, 0]
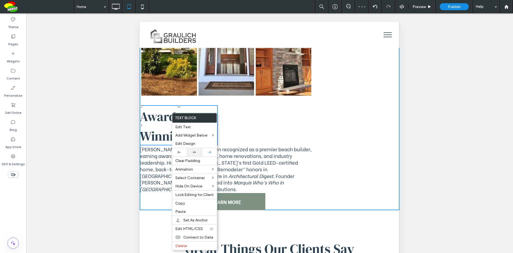
click at [195, 154] on div at bounding box center [194, 152] width 15 height 8
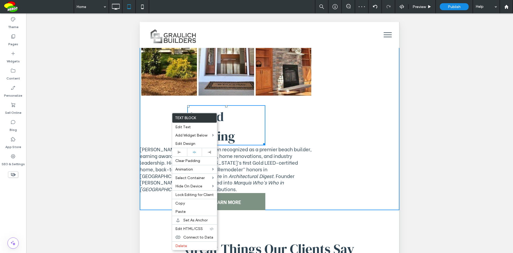
click at [294, 131] on div "Button Button Button Award Winning [PERSON_NAME] Builders has been recognized a…" at bounding box center [226, 89] width 173 height 241
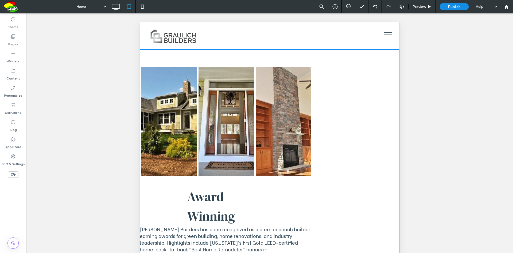
scroll to position [1072, 0]
click at [396, 80] on div at bounding box center [398, 80] width 4 height 4
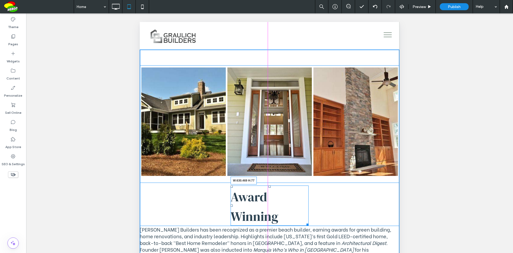
drag, startPoint x: 305, startPoint y: 224, endPoint x: 472, endPoint y: 235, distance: 167.5
click at [350, 219] on div "Button Button Button Award Winning W:630.469 H:77 [PERSON_NAME] Builders has be…" at bounding box center [270, 162] width 260 height 227
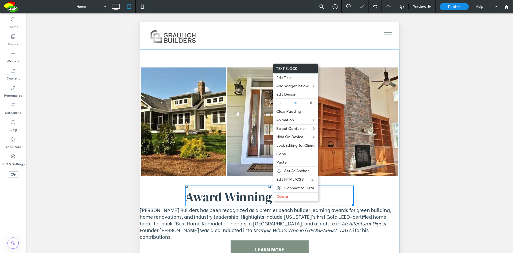
click at [274, 201] on h2 "Award Winning" at bounding box center [270, 196] width 168 height 20
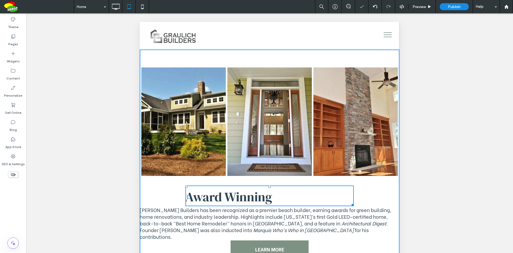
click at [274, 201] on h2 "Award Winning" at bounding box center [270, 196] width 168 height 20
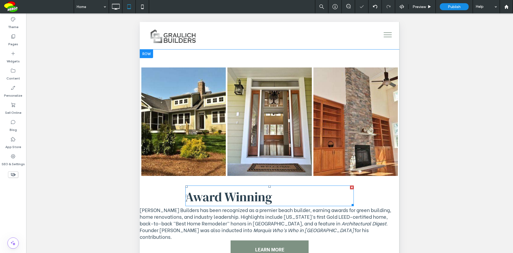
click at [269, 199] on span "Award Winning" at bounding box center [229, 197] width 87 height 18
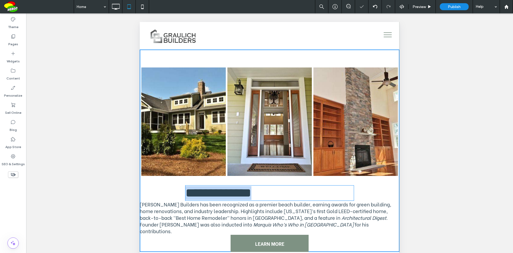
click at [252, 198] on span "**********" at bounding box center [219, 192] width 66 height 13
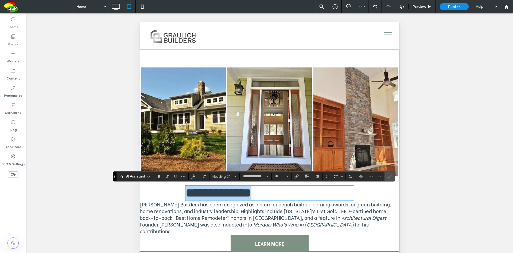
drag, startPoint x: 287, startPoint y: 195, endPoint x: 179, endPoint y: 200, distance: 108.4
click at [173, 199] on div "**********" at bounding box center [270, 150] width 260 height 202
click at [310, 175] on button "Alignment" at bounding box center [307, 175] width 8 height 7
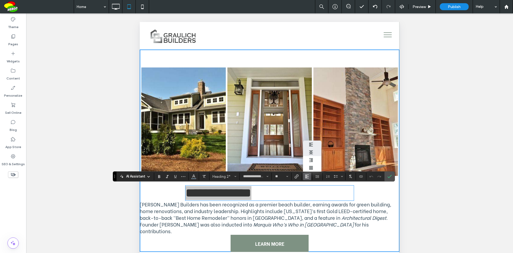
click at [314, 150] on div "ui.textEditor.alignment.center" at bounding box center [312, 152] width 7 height 4
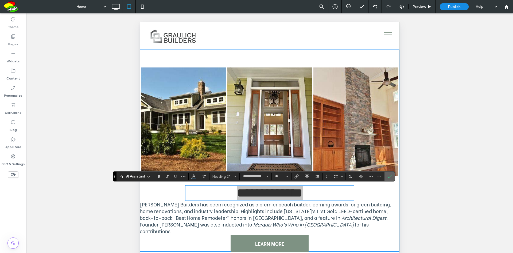
click at [389, 178] on use "Confirm" at bounding box center [390, 176] width 4 height 3
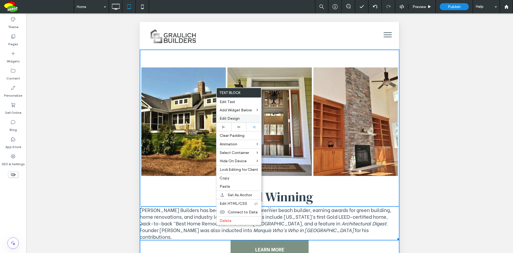
click at [237, 119] on span "Edit Design" at bounding box center [230, 118] width 20 height 5
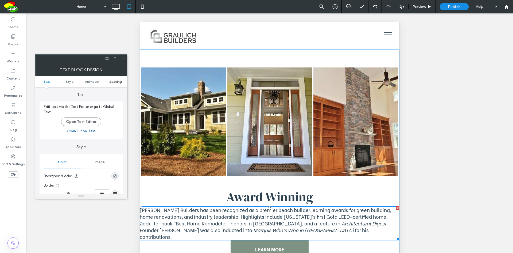
click at [118, 81] on span "Spacing" at bounding box center [115, 81] width 13 height 4
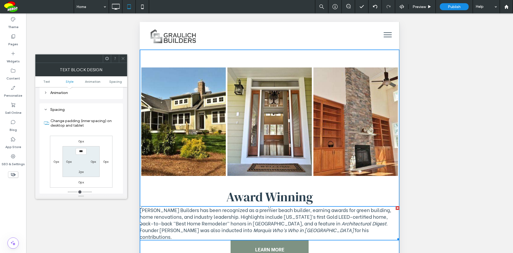
scroll to position [153, 0]
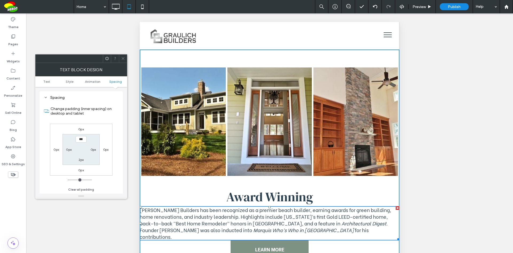
click at [68, 150] on label "0px" at bounding box center [69, 149] width 6 height 4
type input "*"
type input "**"
type input "****"
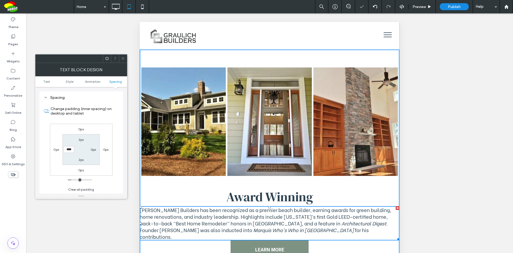
click at [96, 151] on div "0px" at bounding box center [93, 149] width 12 height 5
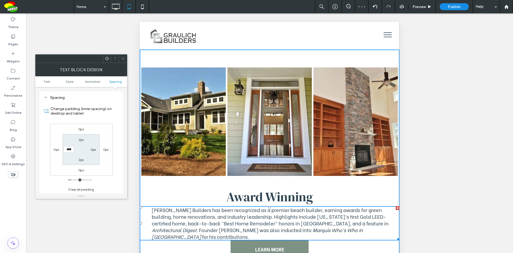
click at [93, 149] on label "0px" at bounding box center [94, 149] width 6 height 4
type input "*"
type input "**"
type input "****"
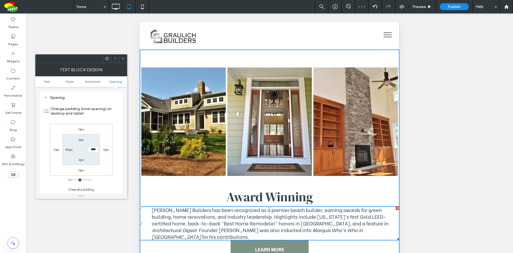
click at [97, 156] on section "2px **** 2px 45px" at bounding box center [81, 149] width 37 height 31
click at [124, 57] on icon at bounding box center [123, 58] width 4 height 4
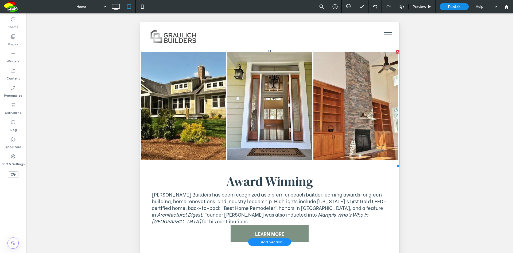
scroll to position [1152, 0]
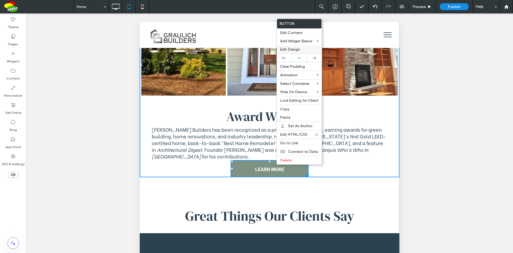
click at [303, 51] on label "Edit Design" at bounding box center [299, 49] width 38 height 5
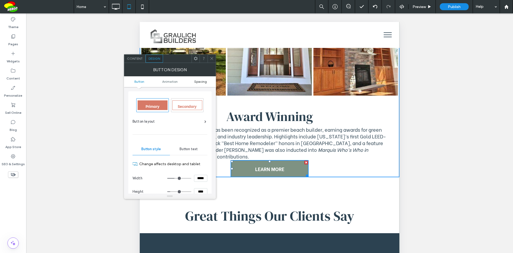
click at [203, 80] on span "Spacing" at bounding box center [200, 81] width 13 height 4
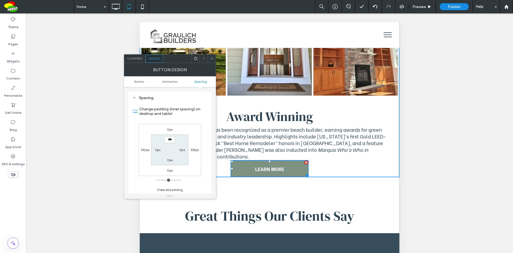
scroll to position [251, 0]
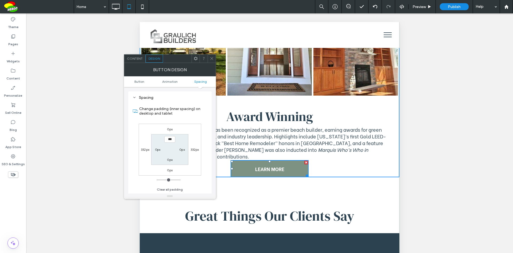
click at [171, 130] on label "0px" at bounding box center [170, 129] width 6 height 4
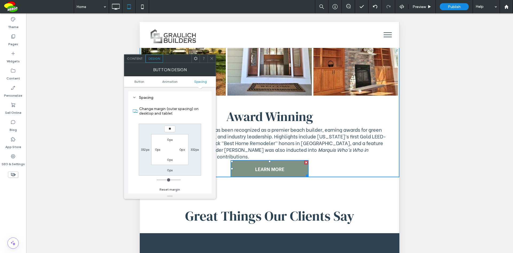
type input "**"
type input "****"
click at [198, 127] on div "**** 332px 0px 332px 0px 0px 0px 0px" at bounding box center [170, 150] width 63 height 52
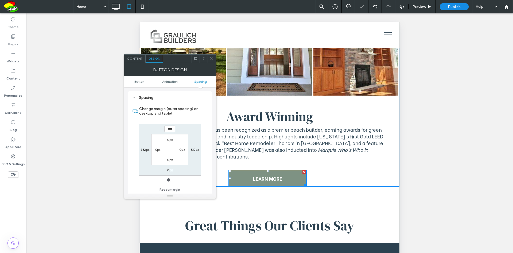
click at [213, 60] on icon at bounding box center [212, 58] width 4 height 4
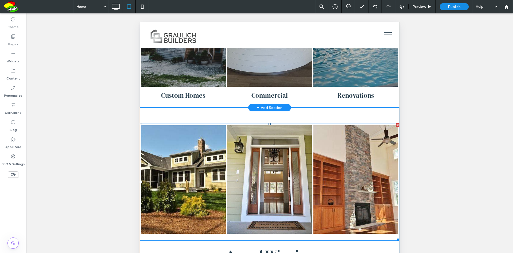
scroll to position [965, 0]
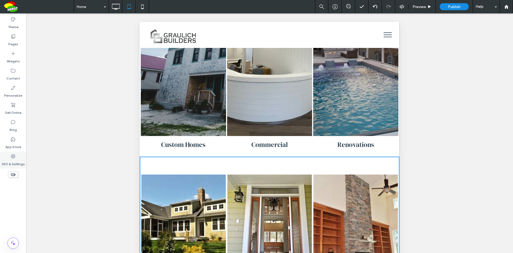
click at [20, 160] on label "SEO & Settings" at bounding box center [13, 162] width 23 height 7
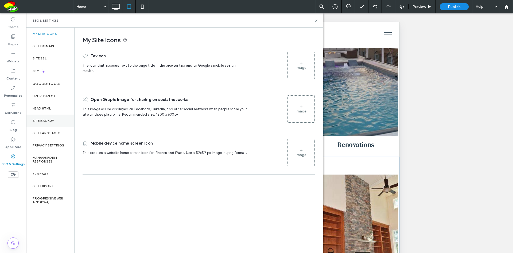
click at [44, 118] on div "Site Backup" at bounding box center [50, 120] width 48 height 12
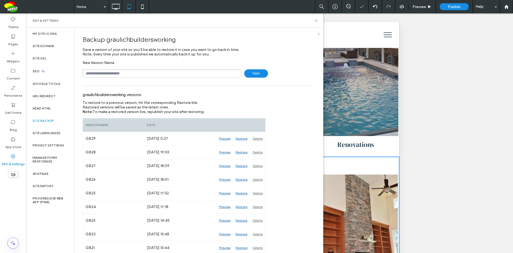
click at [149, 74] on input "text" at bounding box center [162, 73] width 159 height 8
type input "****"
click at [247, 72] on span "Save" at bounding box center [256, 73] width 24 height 8
click at [316, 20] on use at bounding box center [316, 21] width 2 height 2
